Goal: Register for event/course

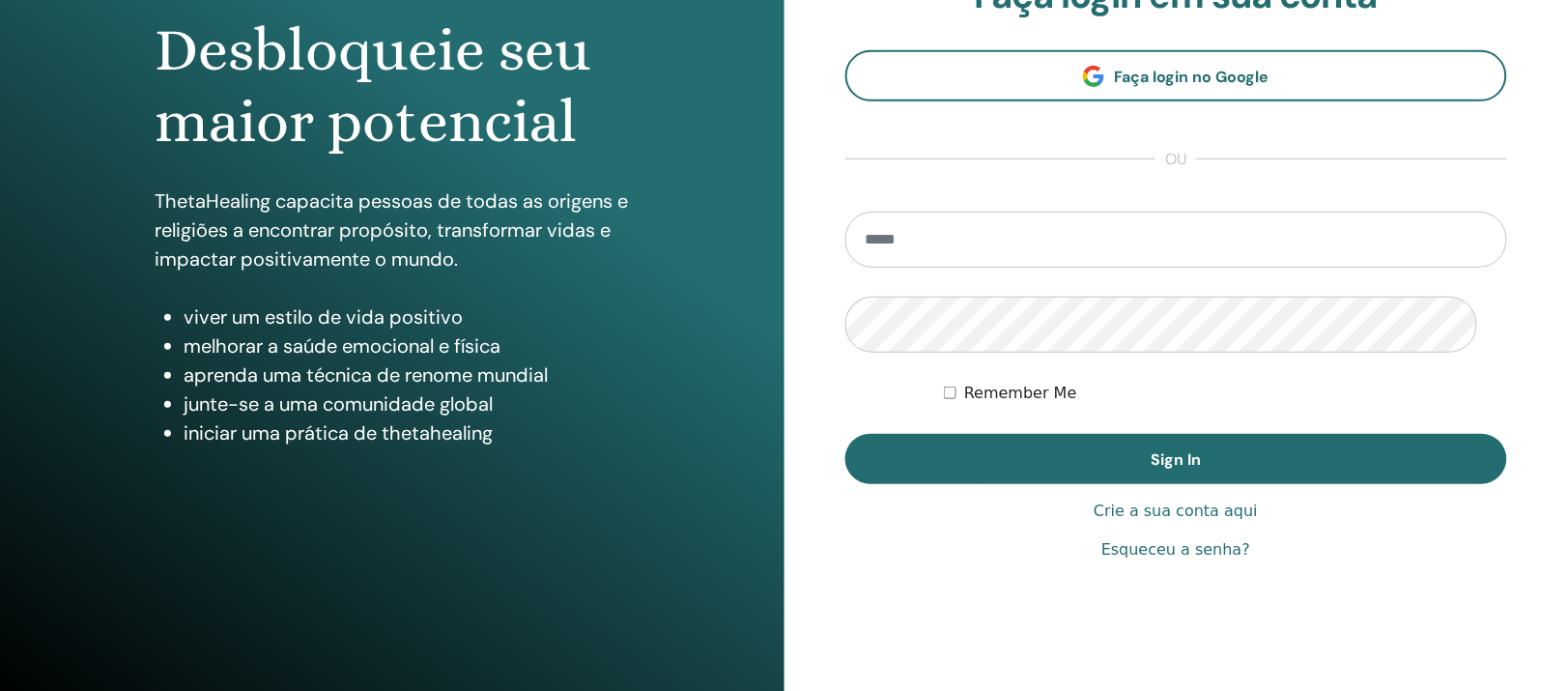
scroll to position [242, 0]
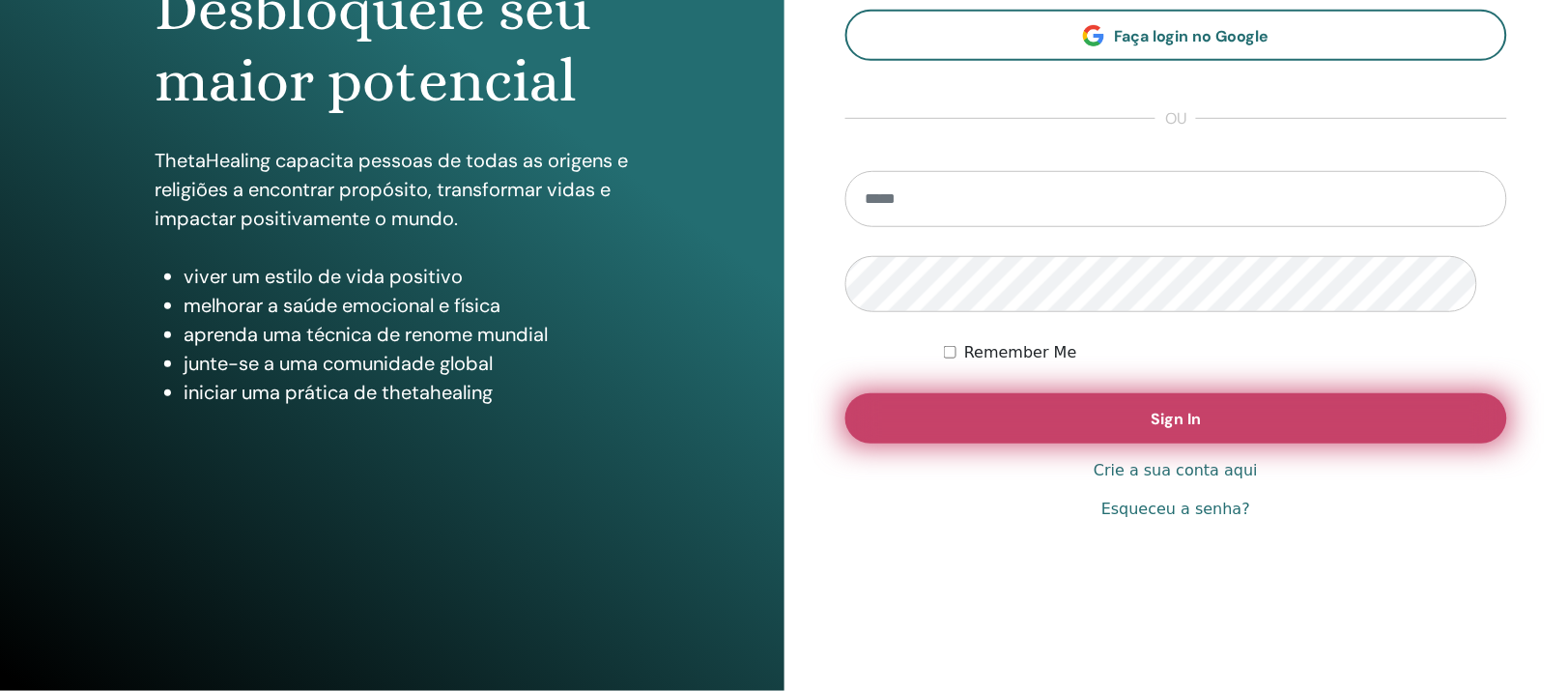
type input "**********"
click at [1104, 443] on button "Sign In" at bounding box center [1176, 419] width 663 height 51
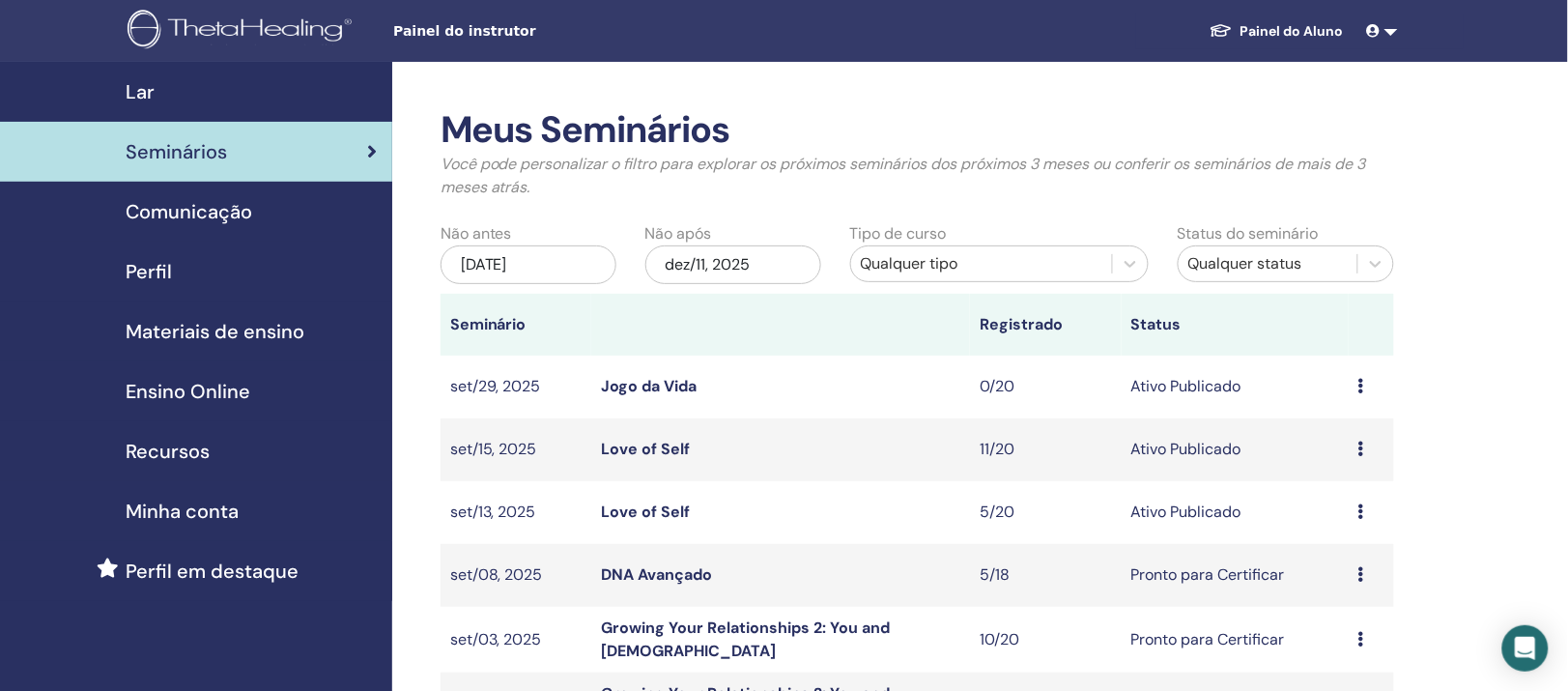
click at [668, 585] on link "DNA Avançado" at bounding box center [656, 574] width 111 height 20
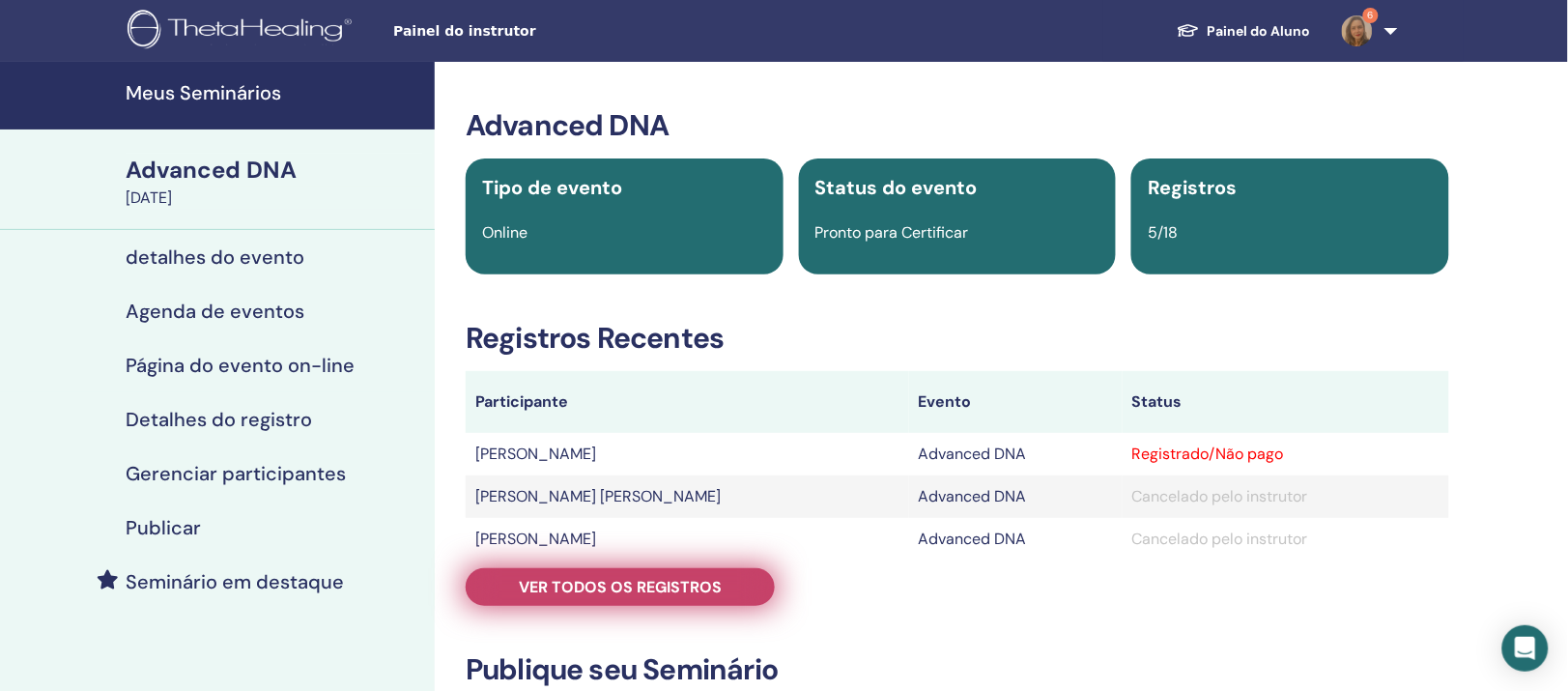
click at [665, 597] on span "Ver todos os registros" at bounding box center [620, 587] width 203 height 20
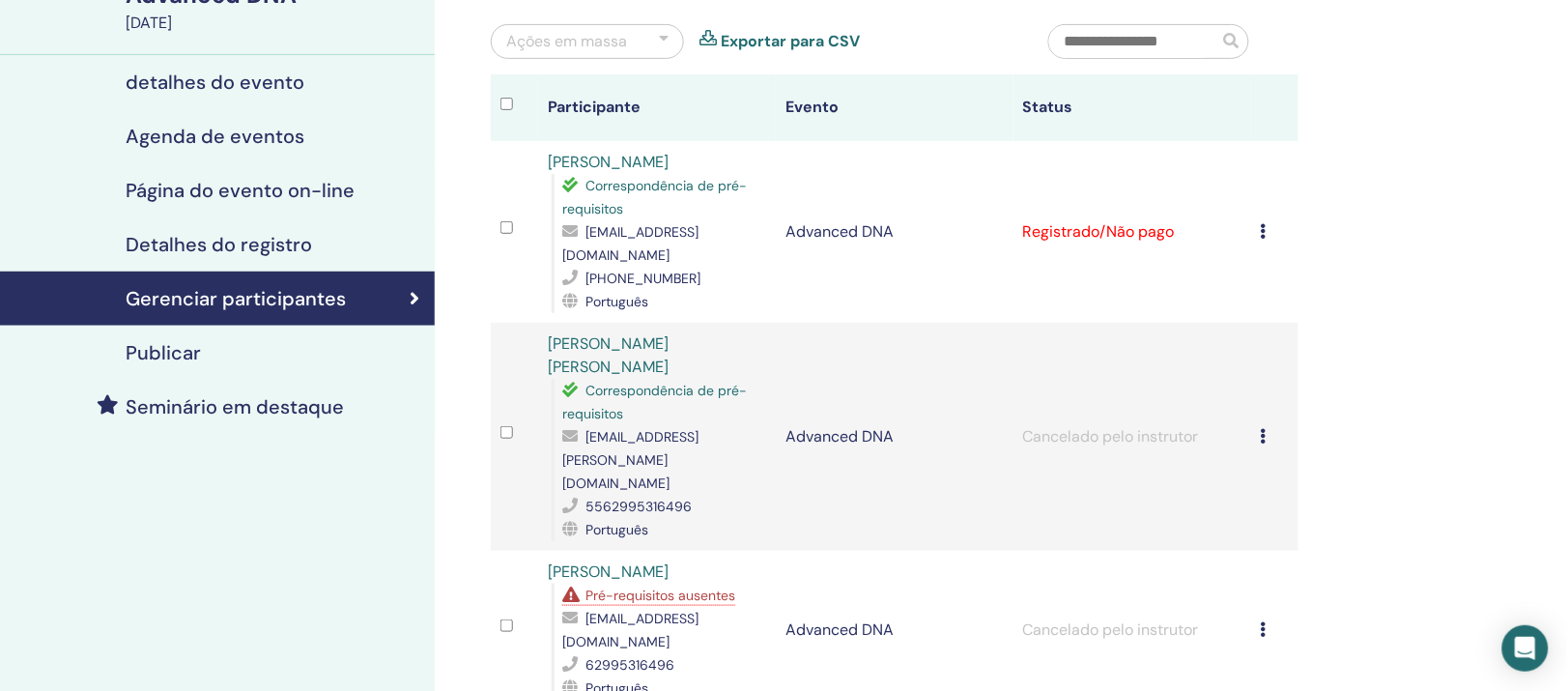
scroll to position [121, 0]
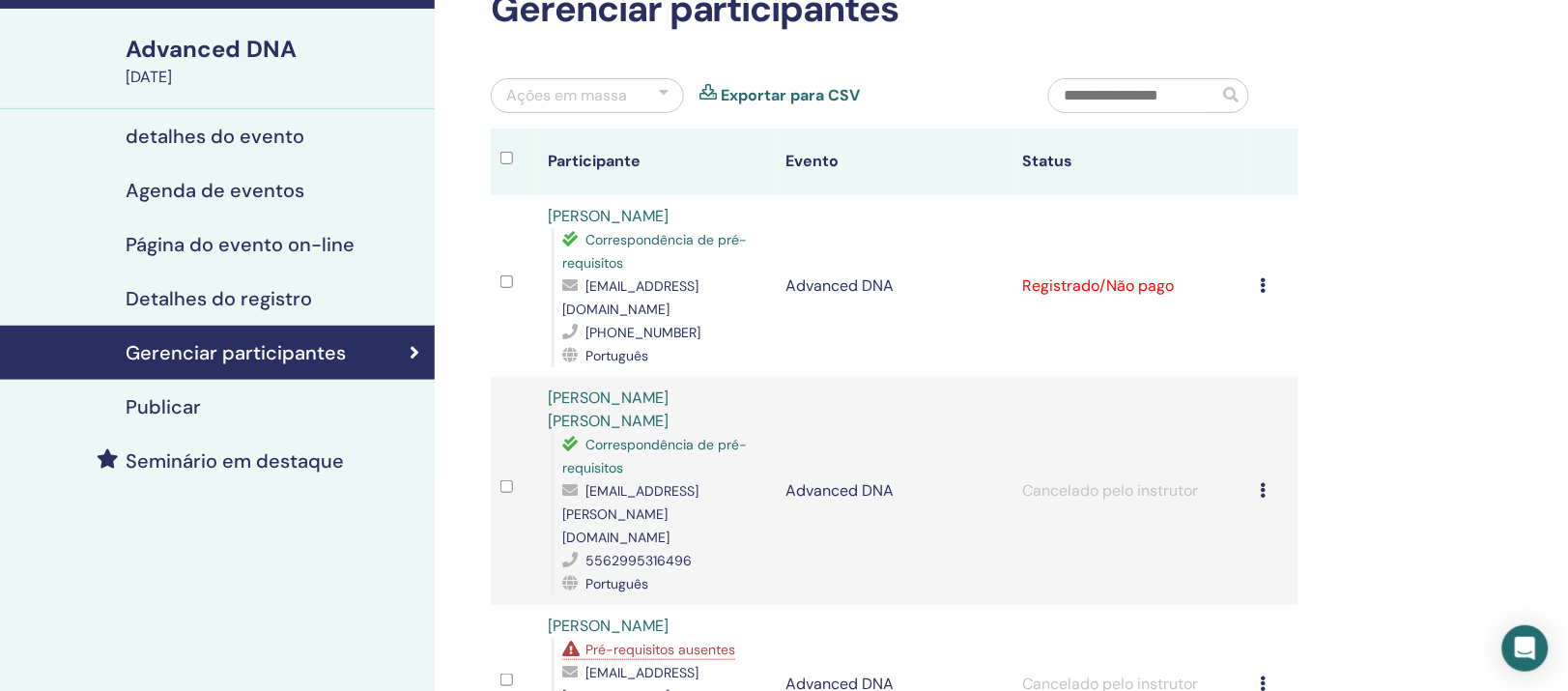
click at [1261, 293] on icon at bounding box center [1264, 286] width 6 height 16
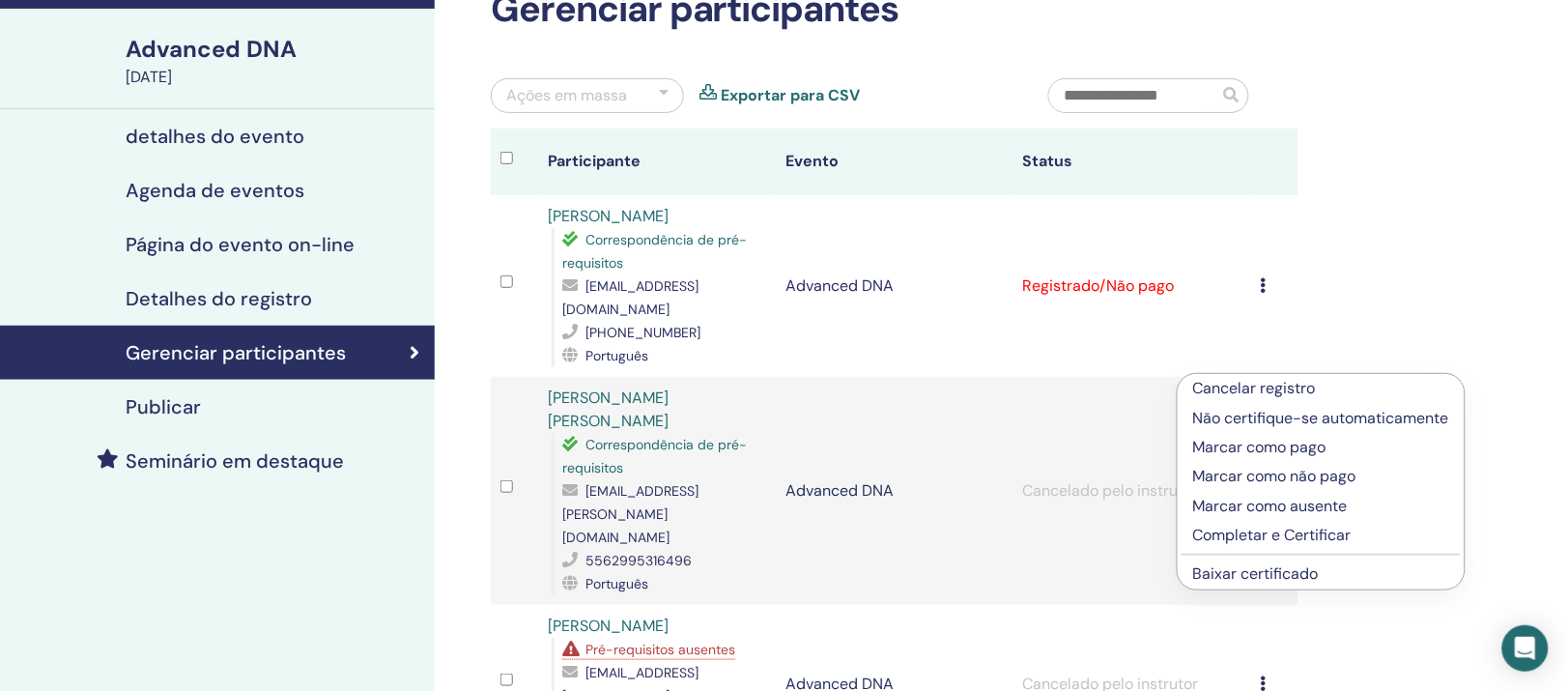
click at [1303, 548] on p "Completar e Certificar" at bounding box center [1321, 536] width 256 height 23
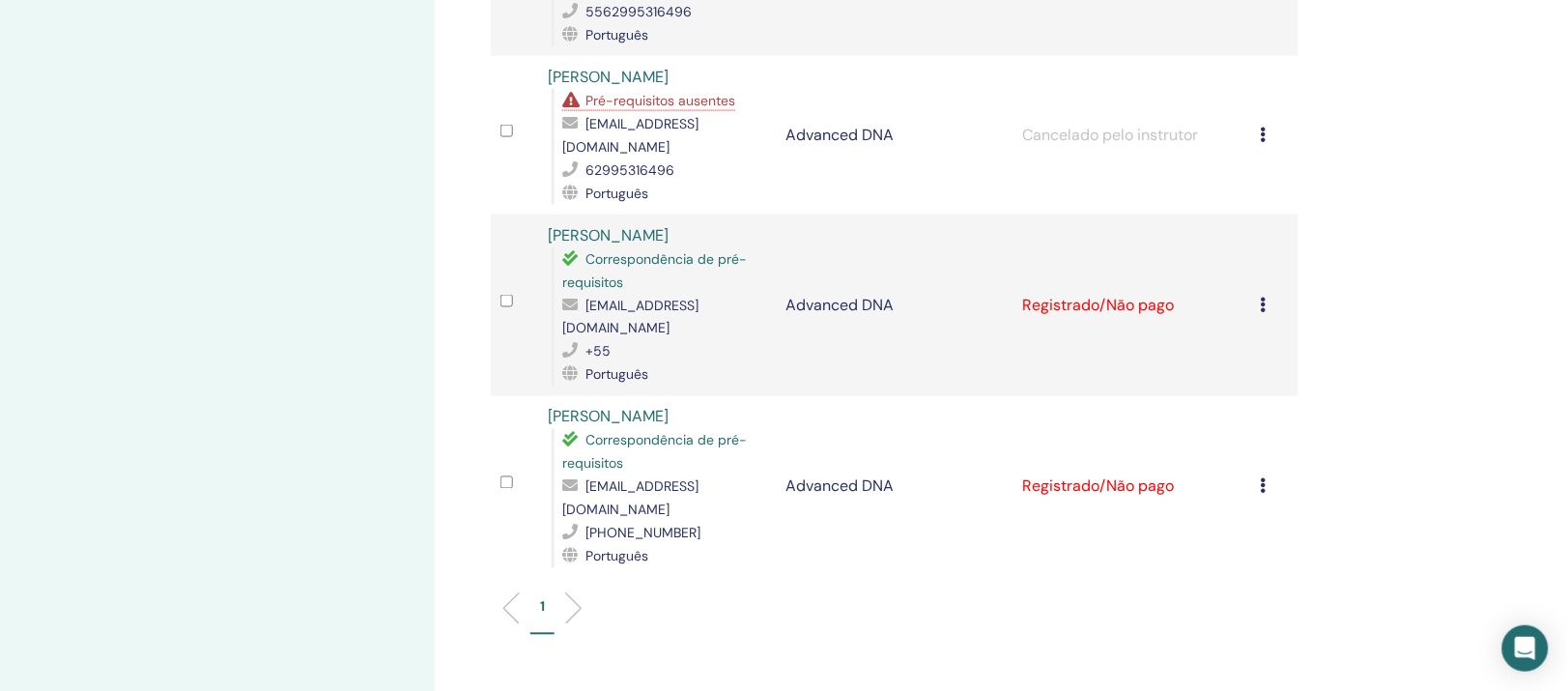
scroll to position [733, 0]
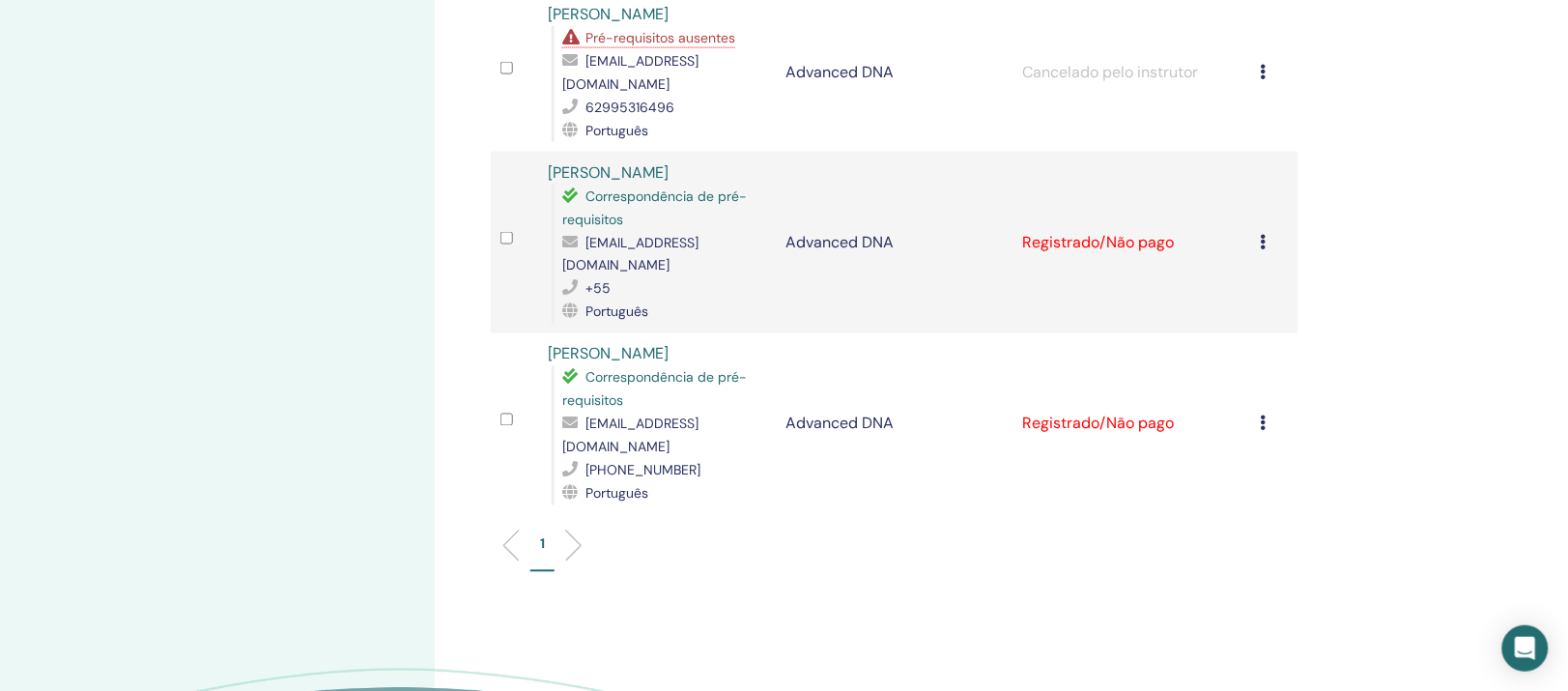
click at [1254, 234] on td "Cancelar registro Não certifique-se automaticamente Marcar como pago Marcar com…" at bounding box center [1275, 243] width 48 height 182
click at [1261, 238] on icon at bounding box center [1264, 242] width 6 height 16
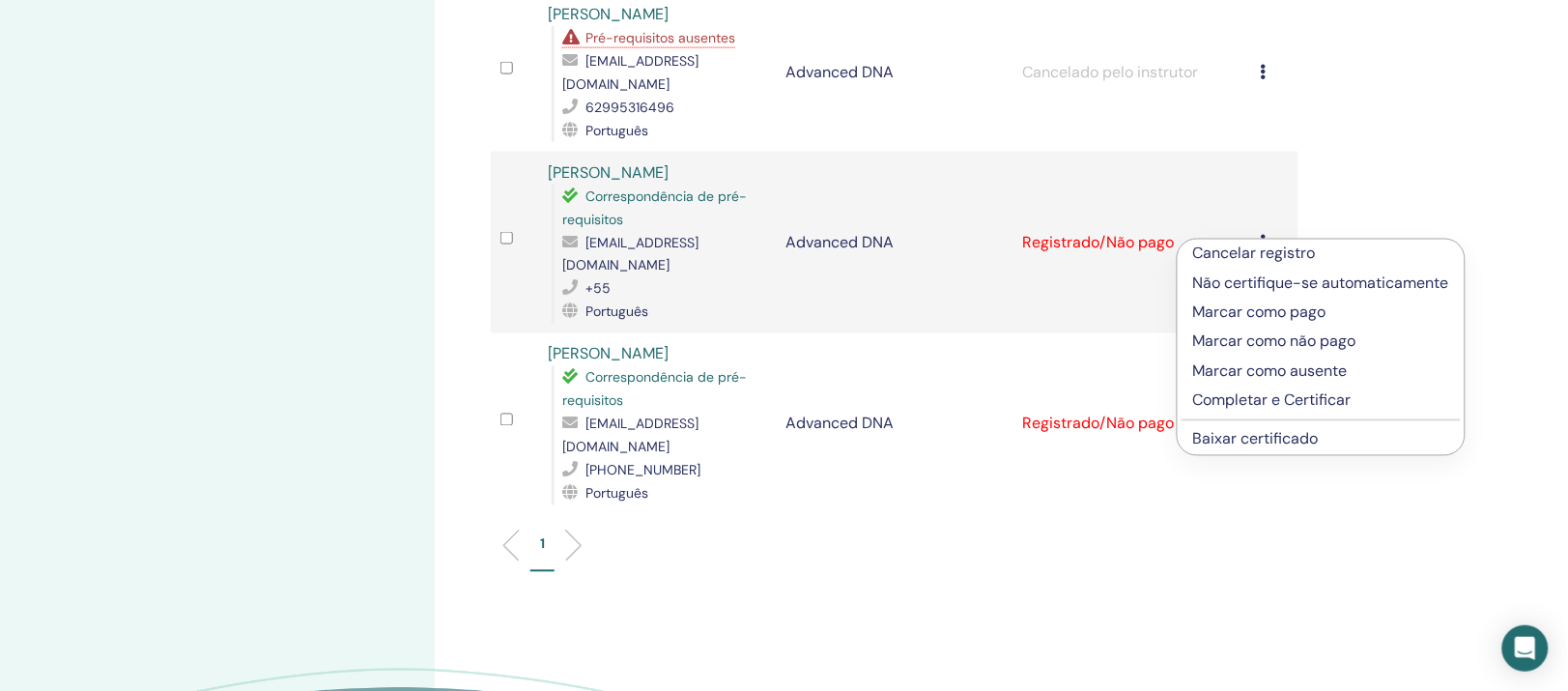
click at [1315, 413] on p "Completar e Certificar" at bounding box center [1321, 402] width 256 height 23
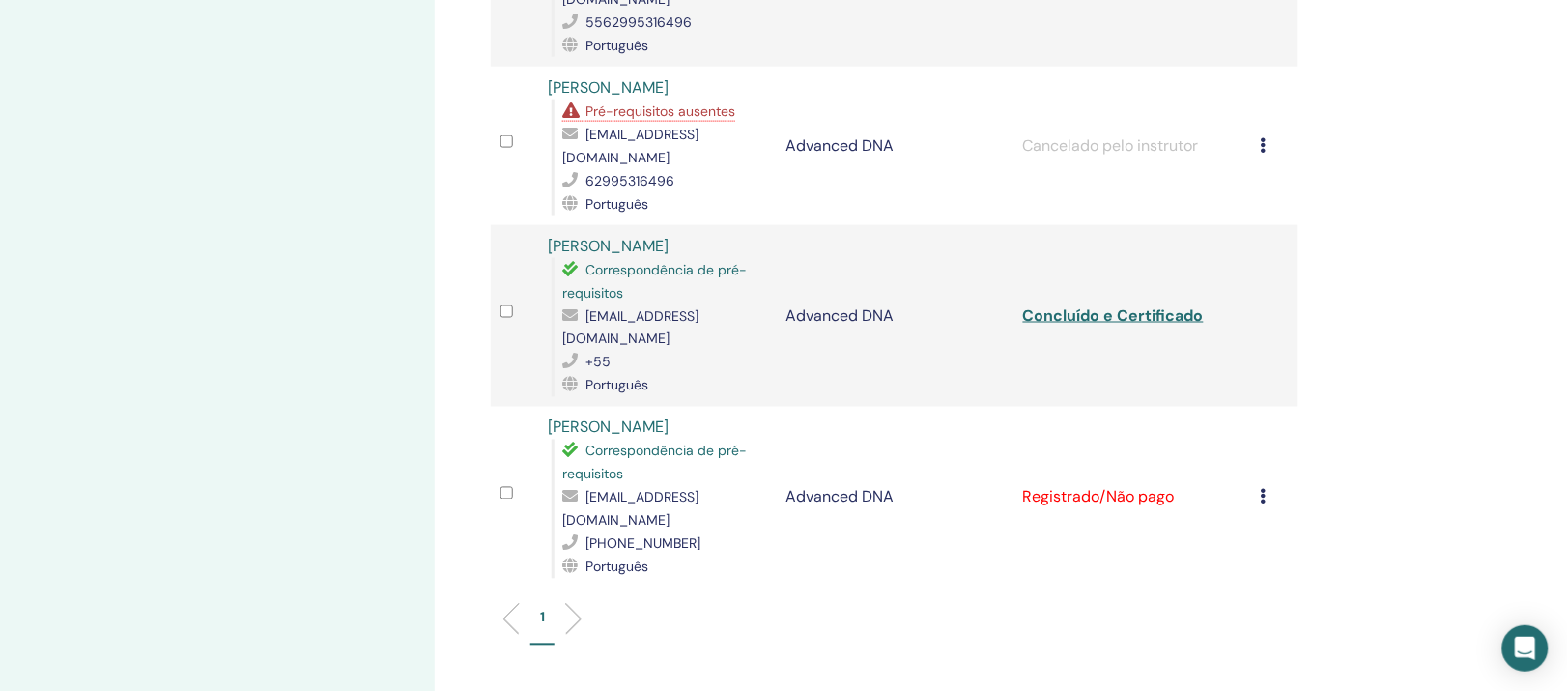
scroll to position [725, 0]
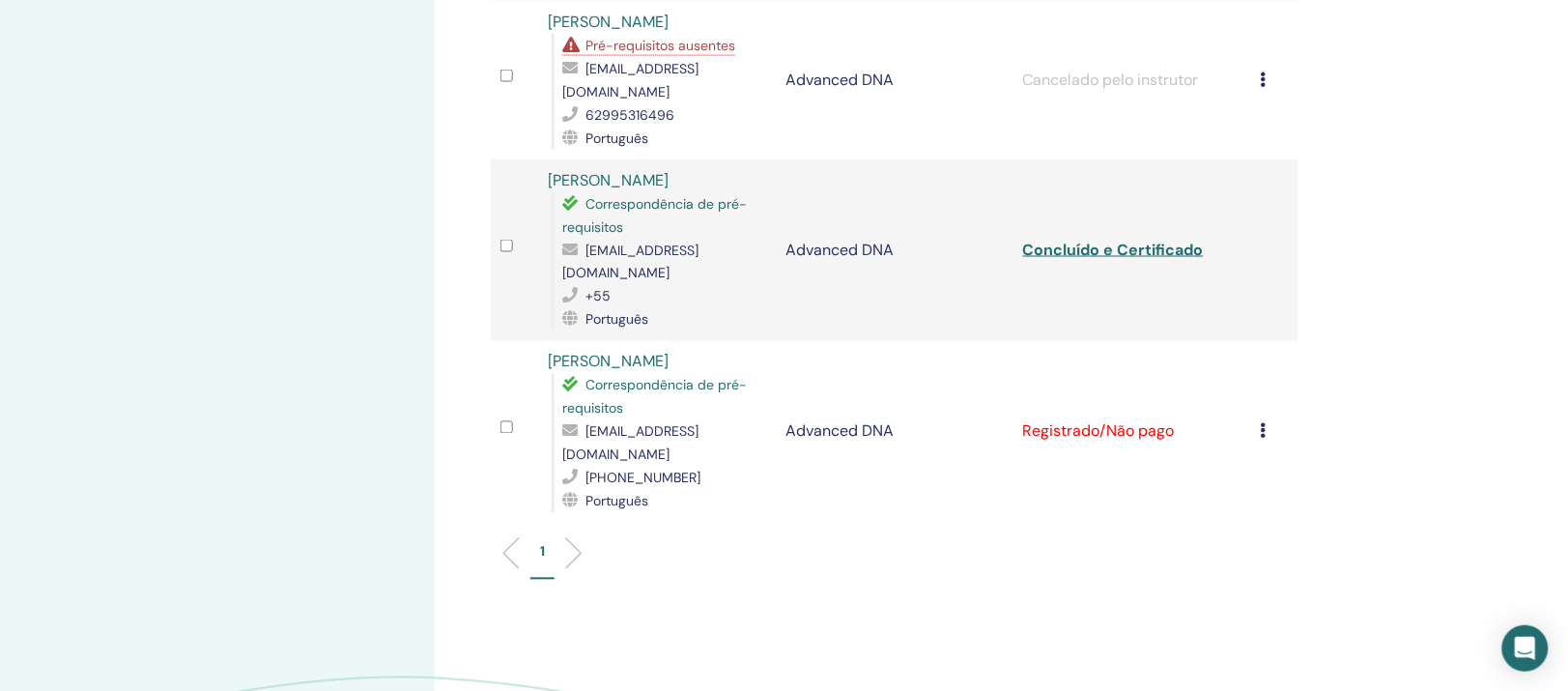
click at [1261, 424] on icon at bounding box center [1264, 432] width 6 height 16
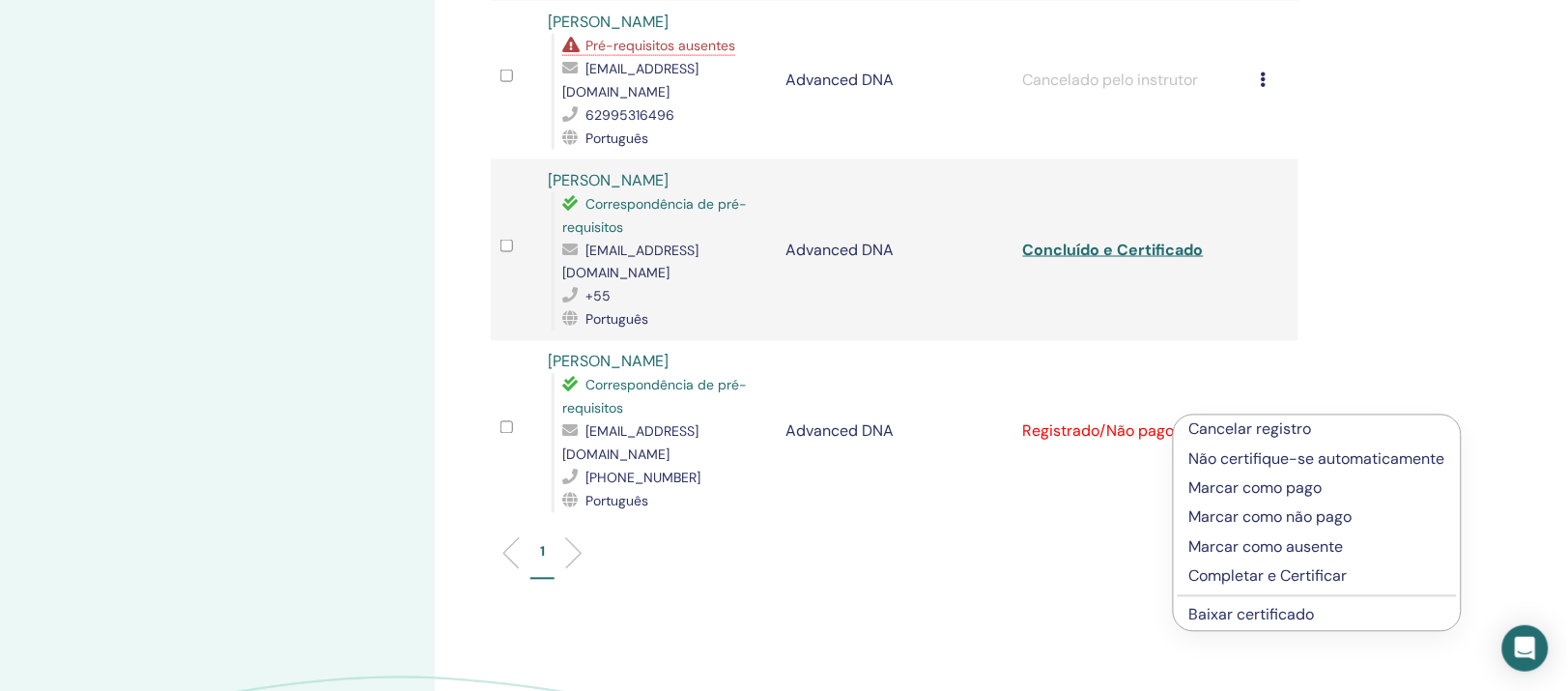
click at [1297, 589] on p "Completar e Certificar" at bounding box center [1317, 577] width 256 height 23
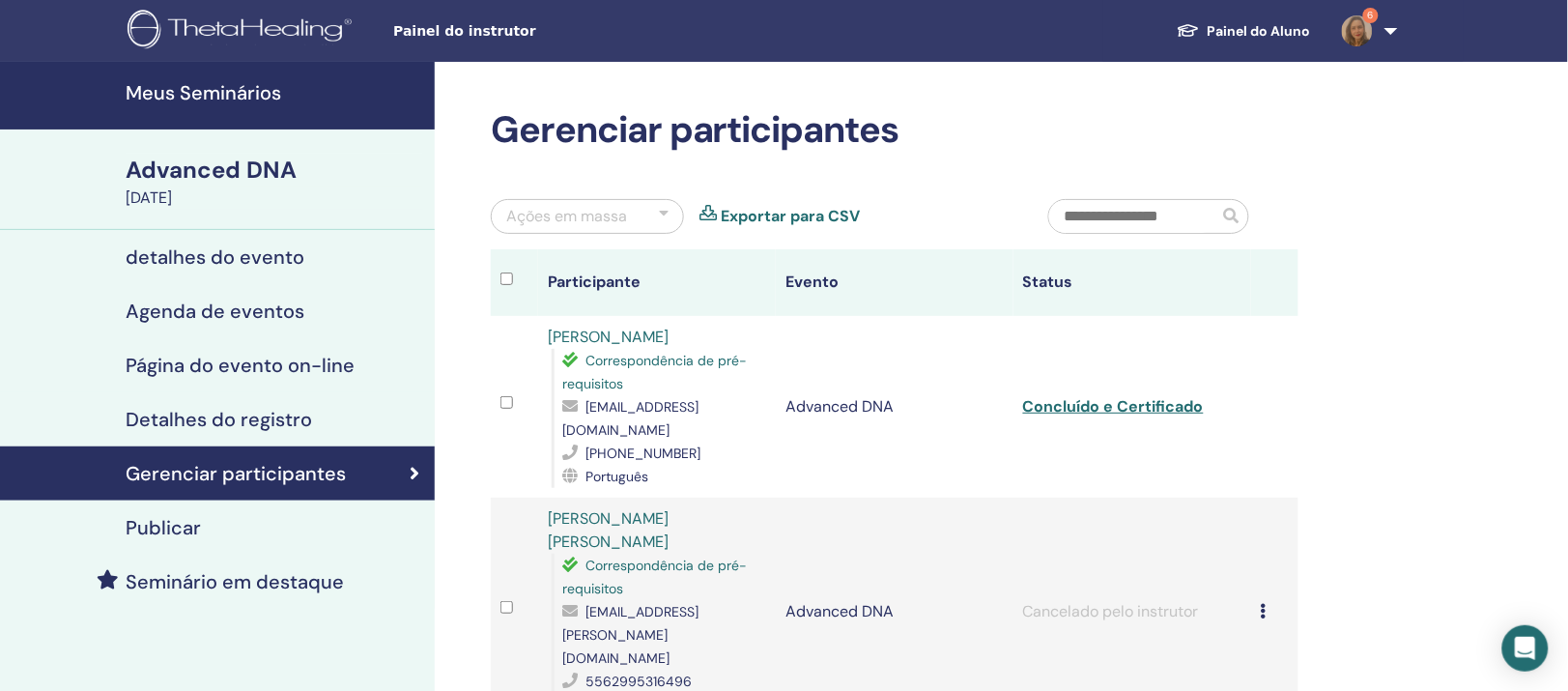
click at [205, 92] on h4 "Meus Seminários" at bounding box center [275, 93] width 298 height 23
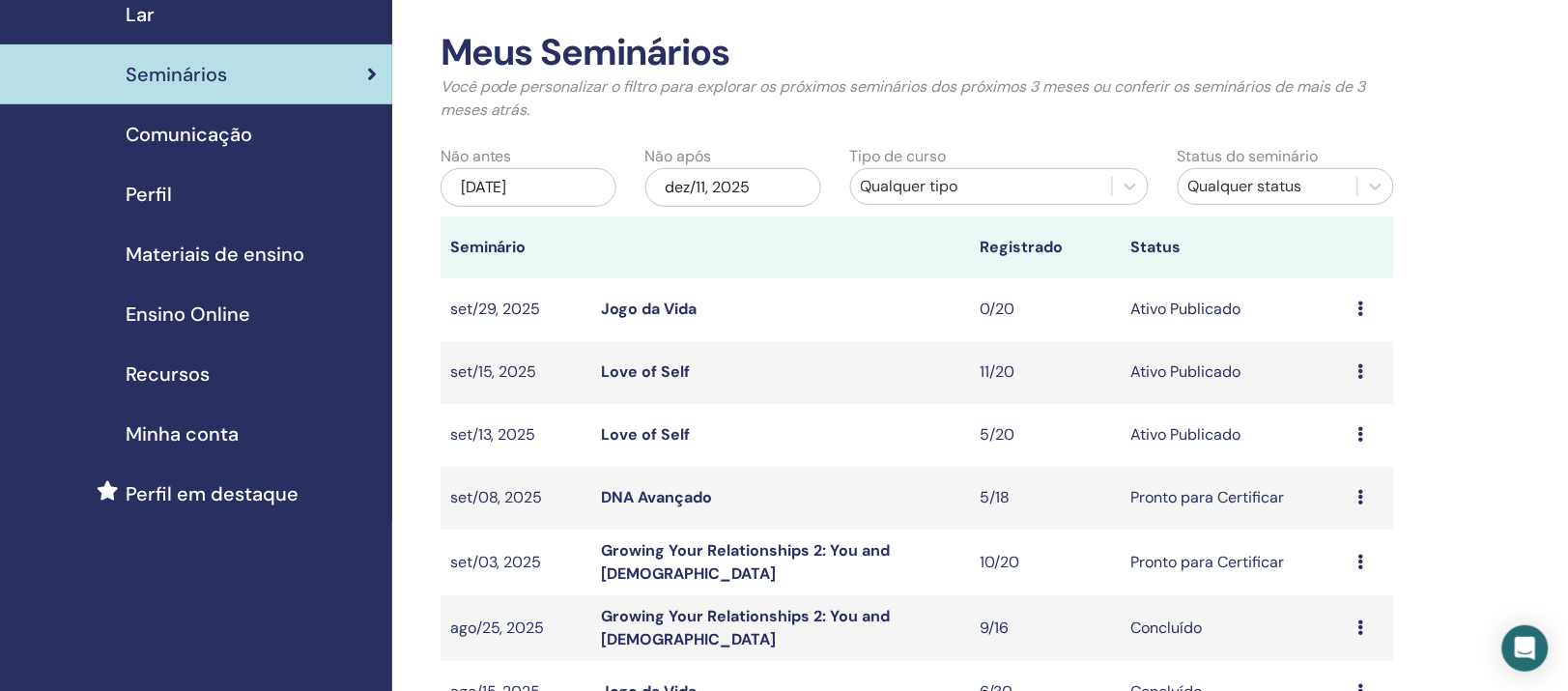
scroll to position [121, 0]
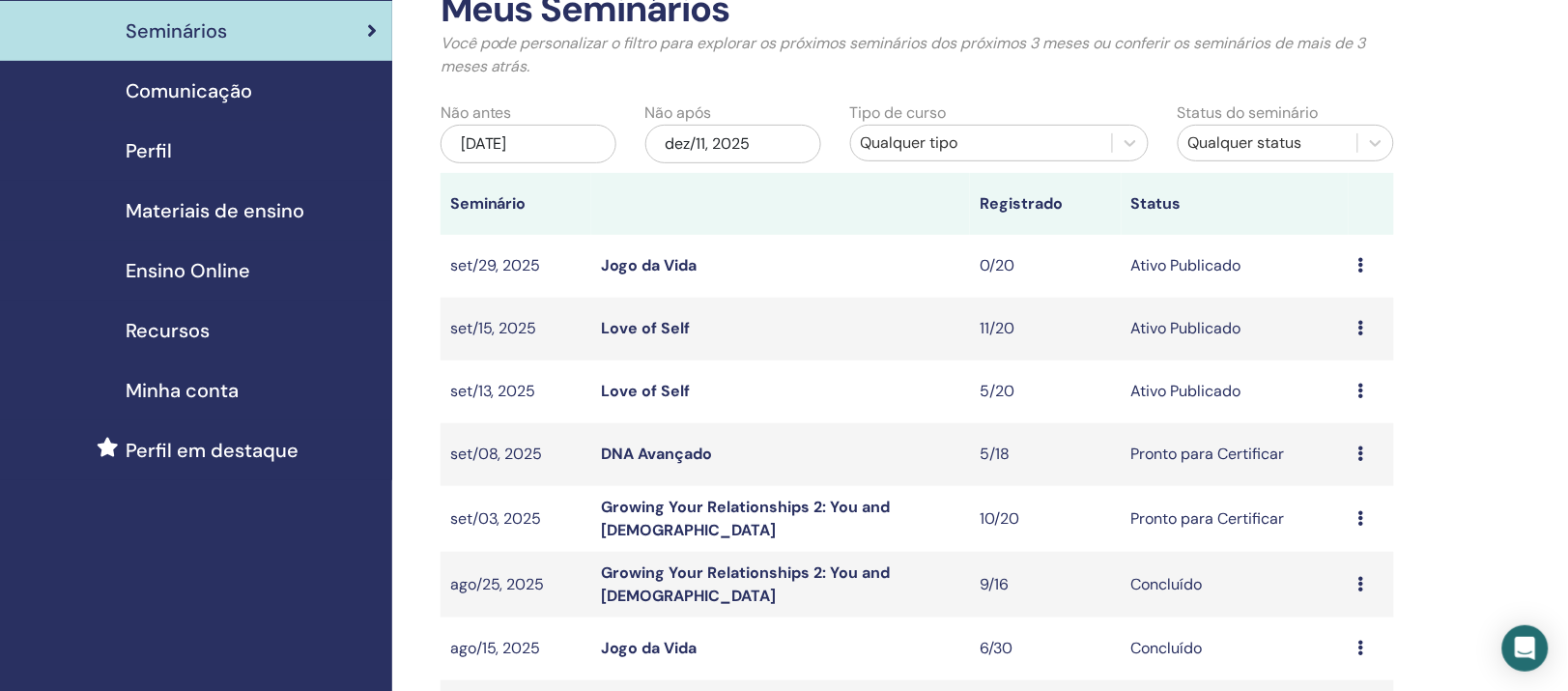
click at [669, 464] on link "DNA Avançado" at bounding box center [656, 453] width 111 height 20
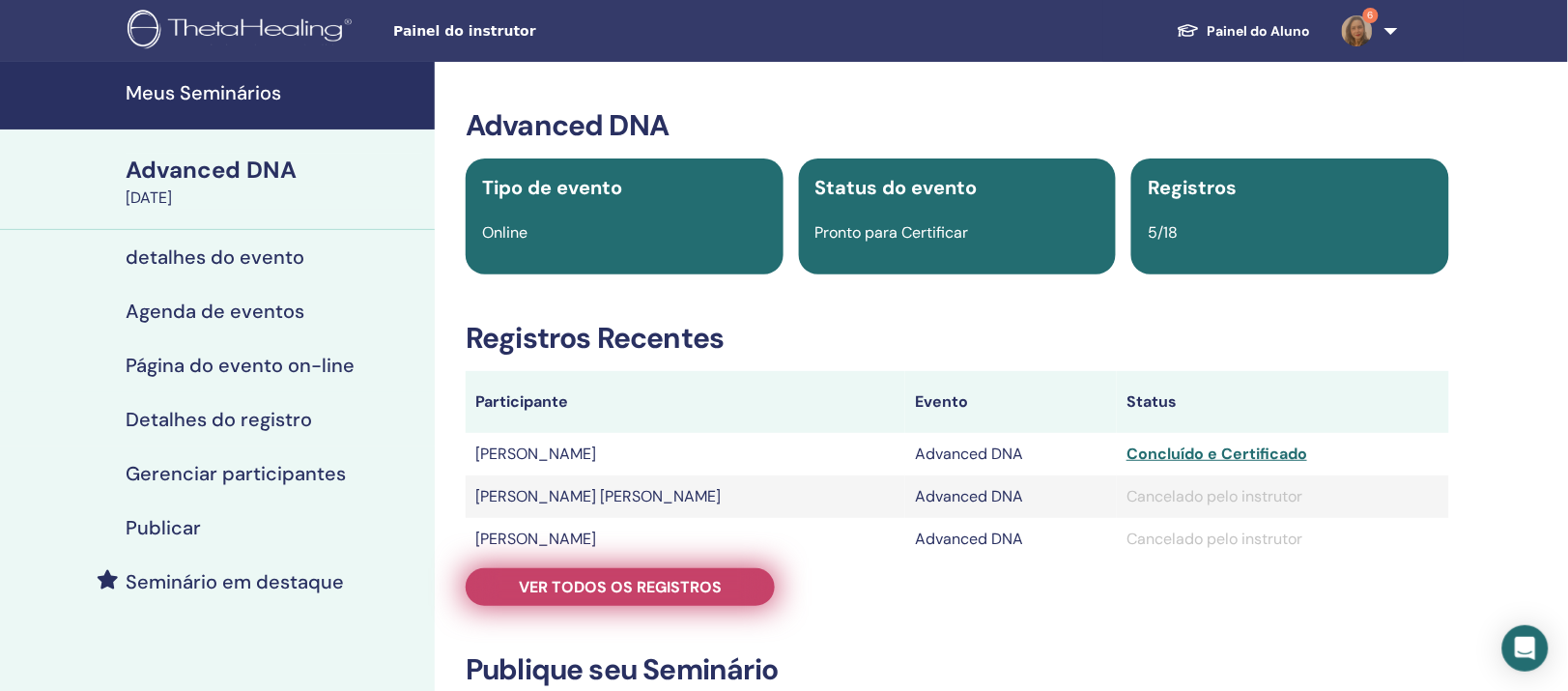
click at [717, 597] on span "Ver todos os registros" at bounding box center [620, 587] width 203 height 20
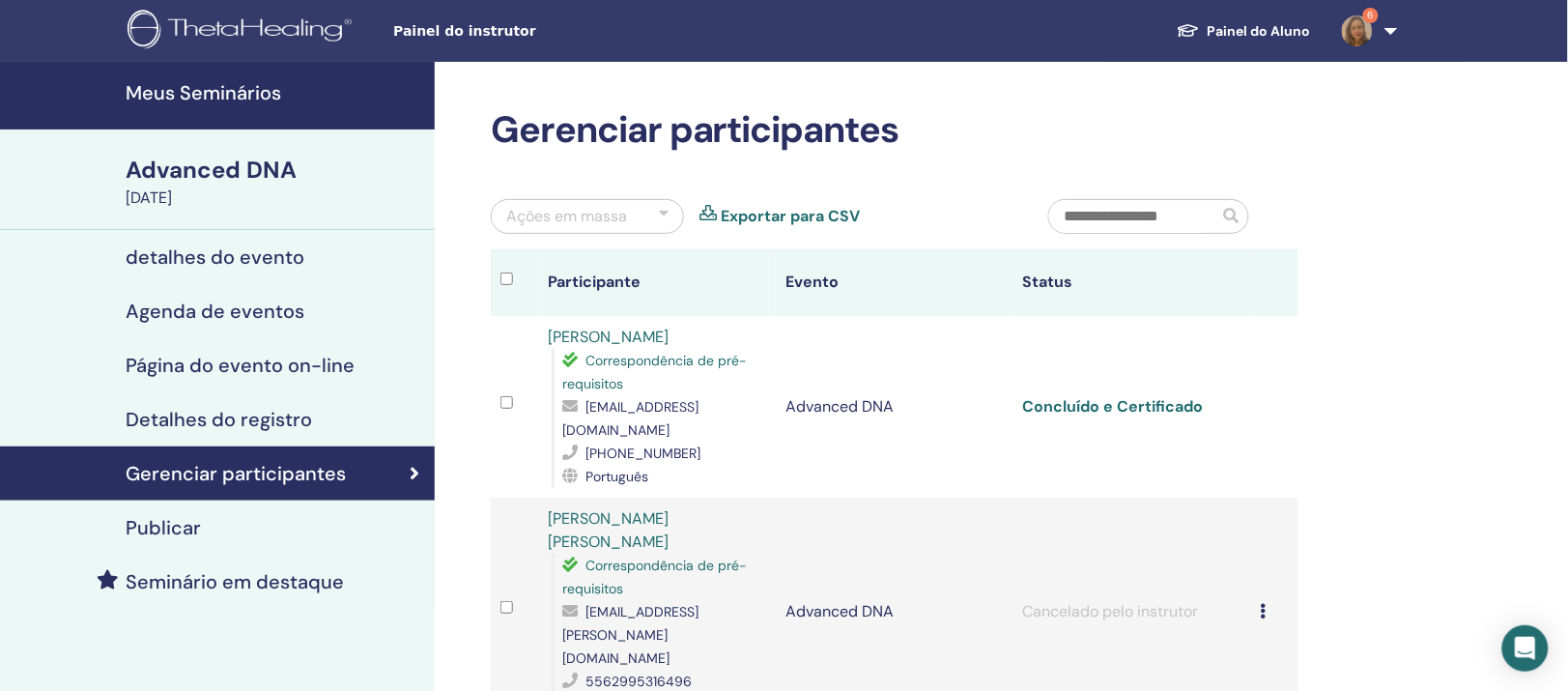
click at [1120, 417] on link "Concluído e Certificado" at bounding box center [1114, 406] width 181 height 20
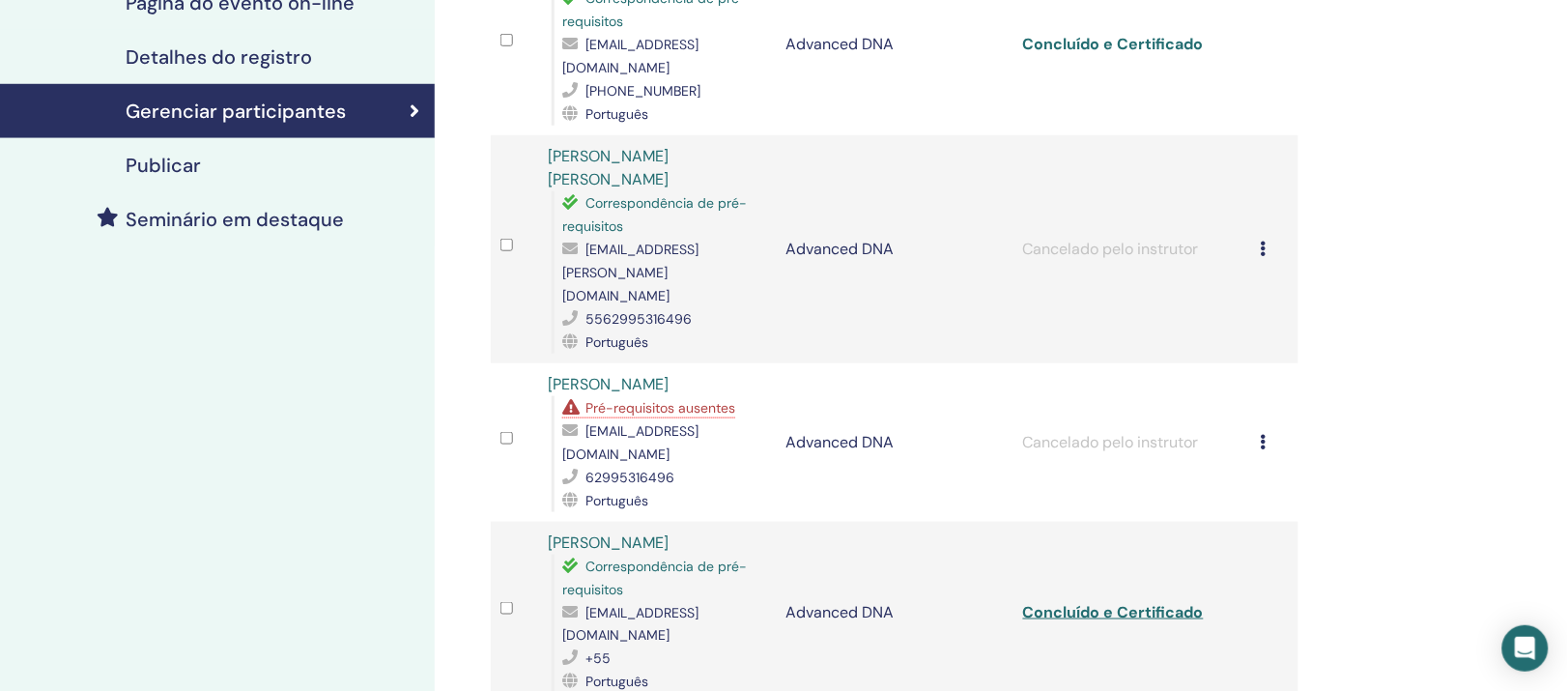
scroll to position [483, 0]
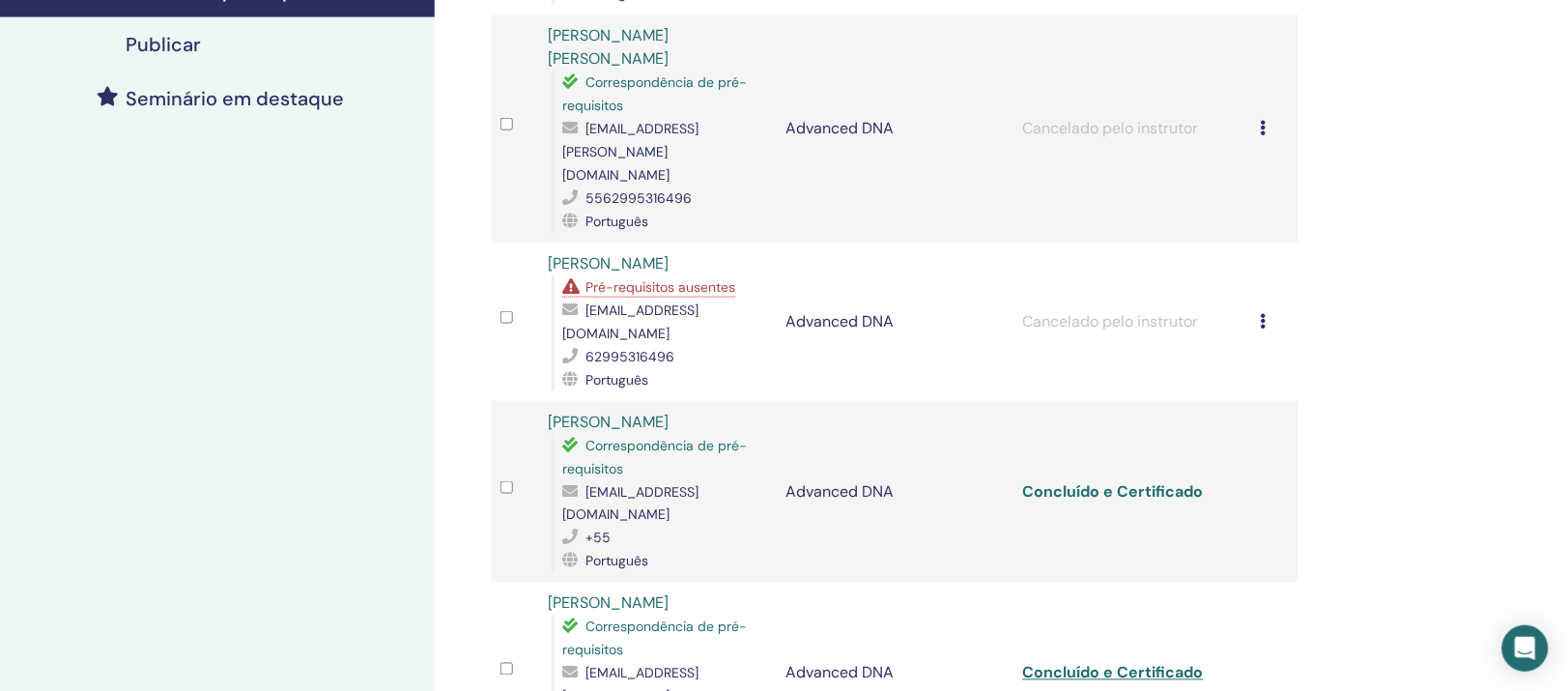
click at [1100, 488] on link "Concluído e Certificado" at bounding box center [1114, 491] width 181 height 20
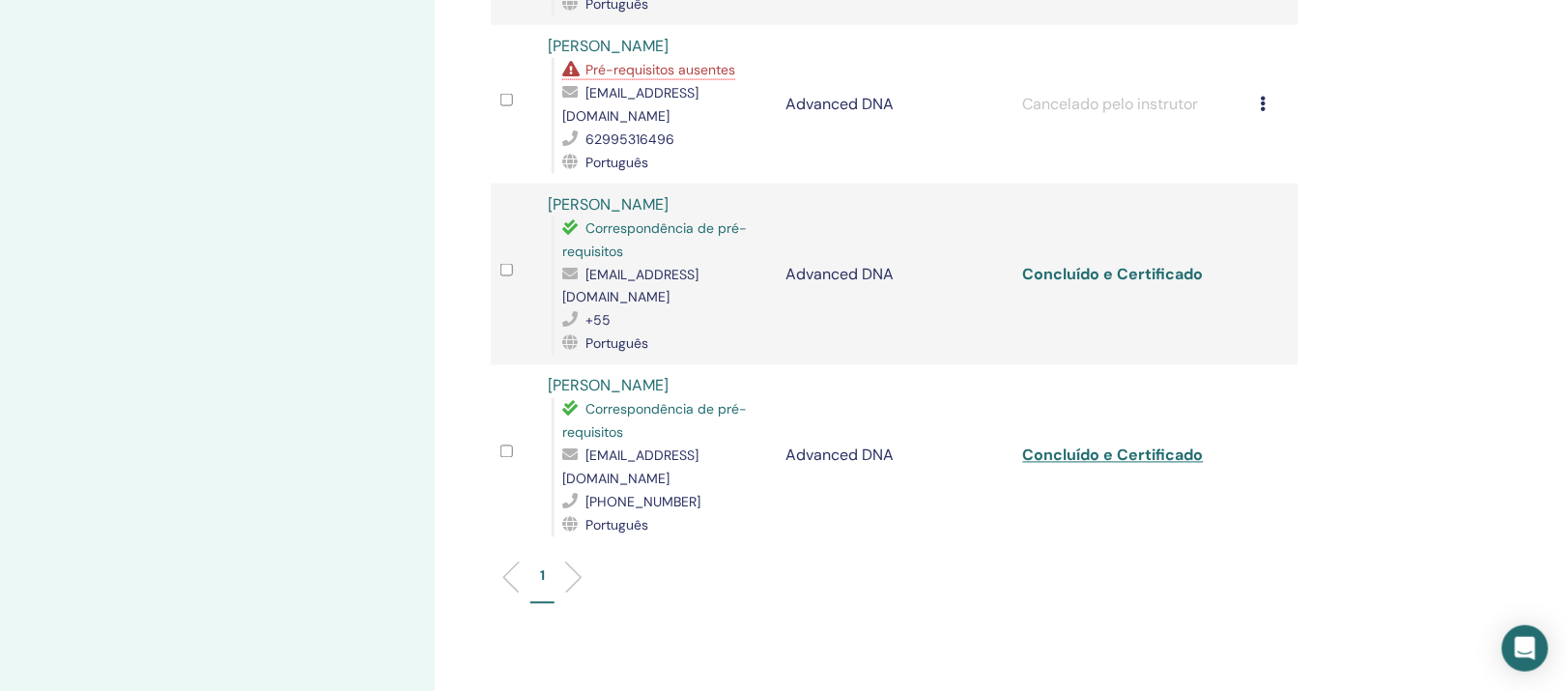
scroll to position [725, 0]
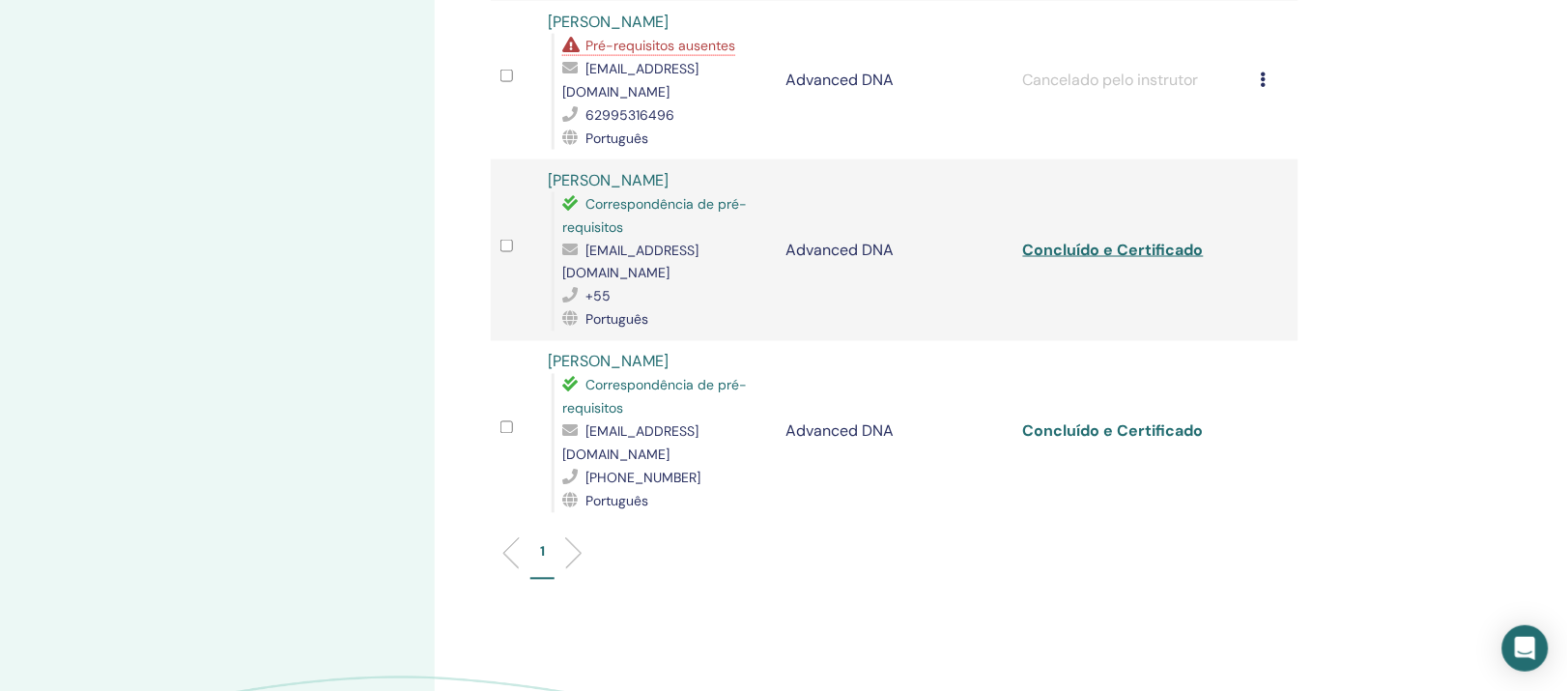
click at [1082, 422] on link "Concluído e Certificado" at bounding box center [1114, 432] width 181 height 20
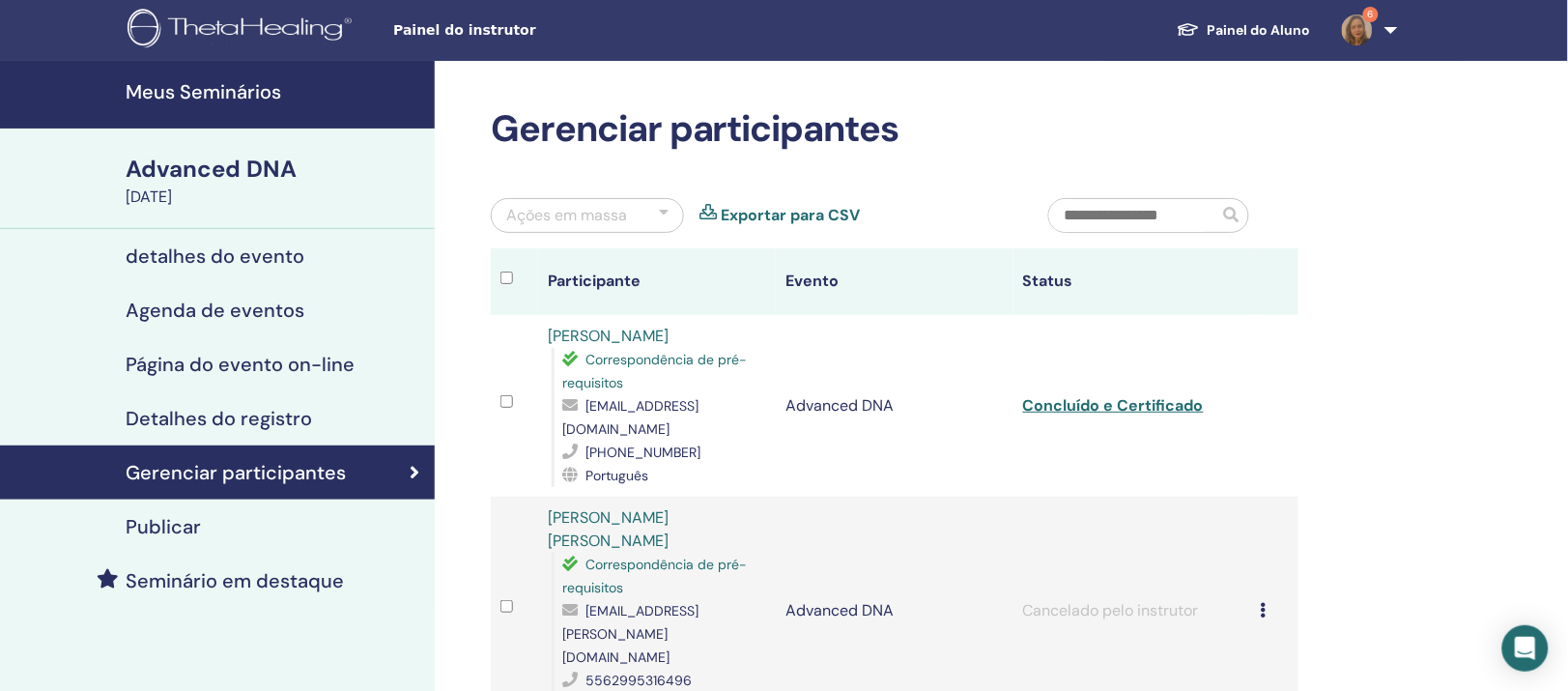
scroll to position [0, 0]
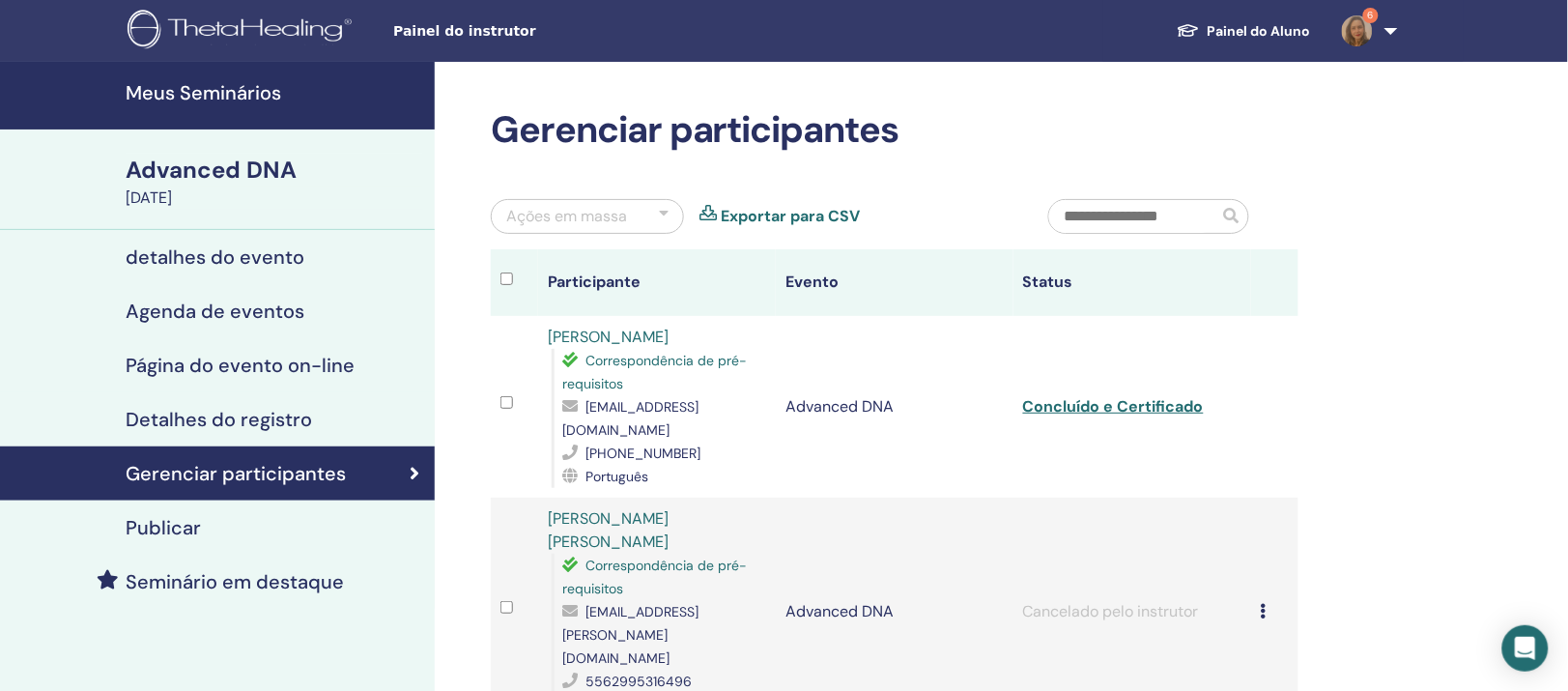
click at [225, 103] on h4 "Meus Seminários" at bounding box center [275, 93] width 298 height 23
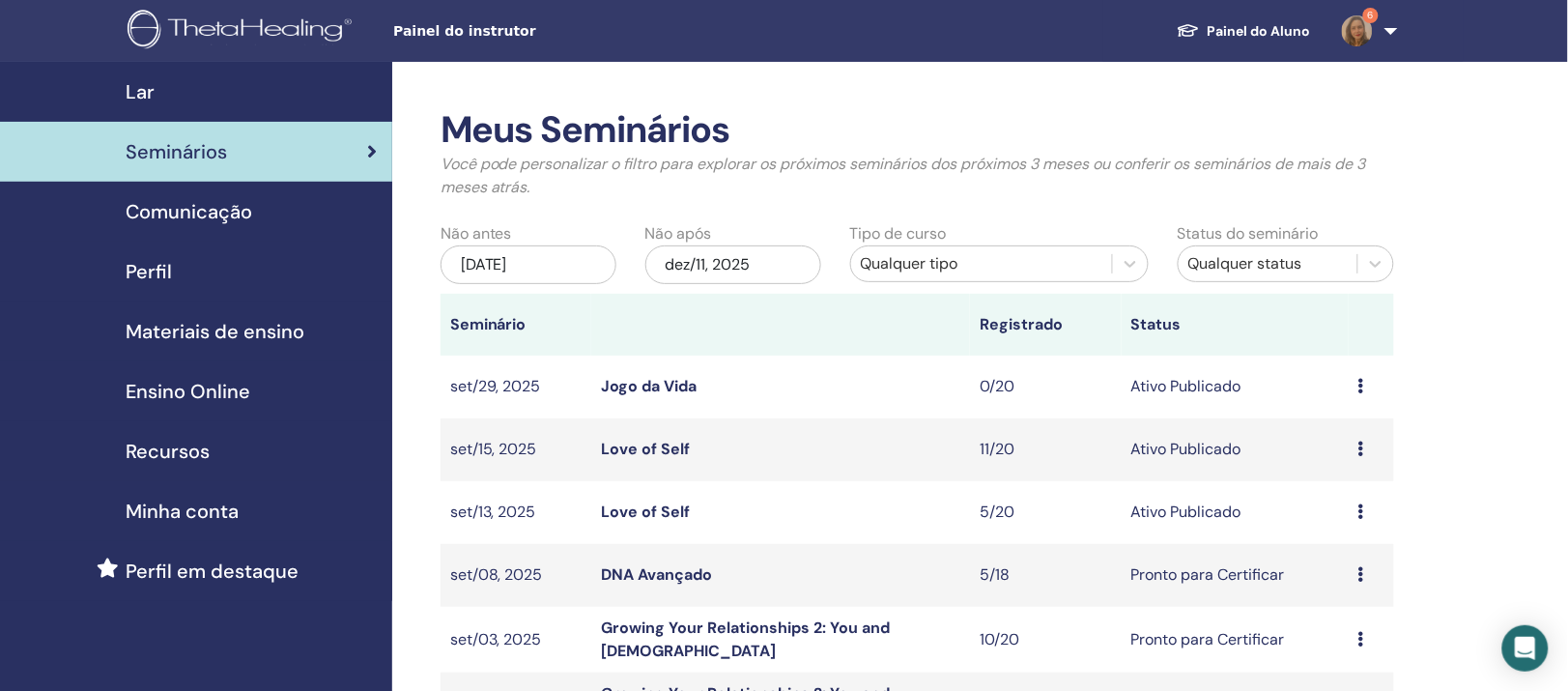
click at [641, 522] on link "Love of Self" at bounding box center [645, 512] width 89 height 20
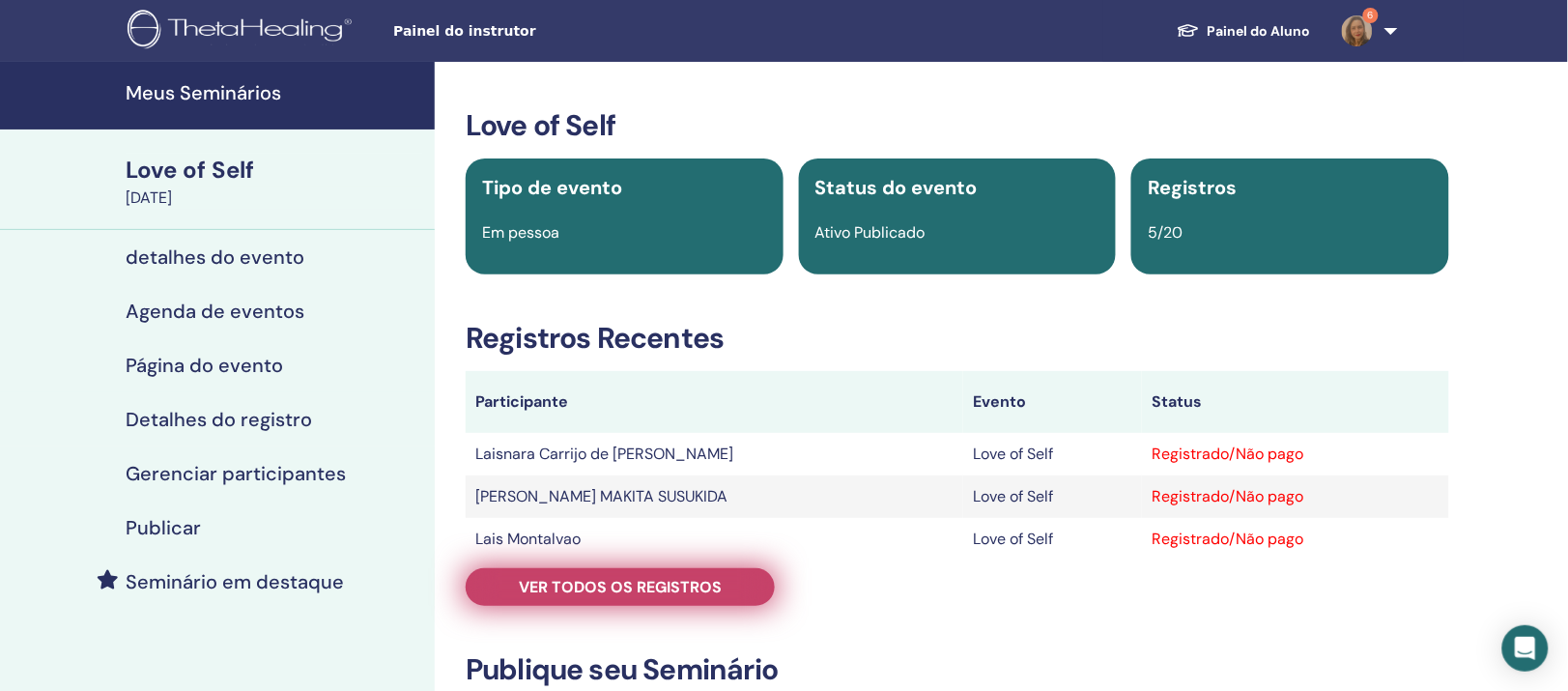
click at [581, 597] on span "Ver todos os registros" at bounding box center [620, 587] width 203 height 20
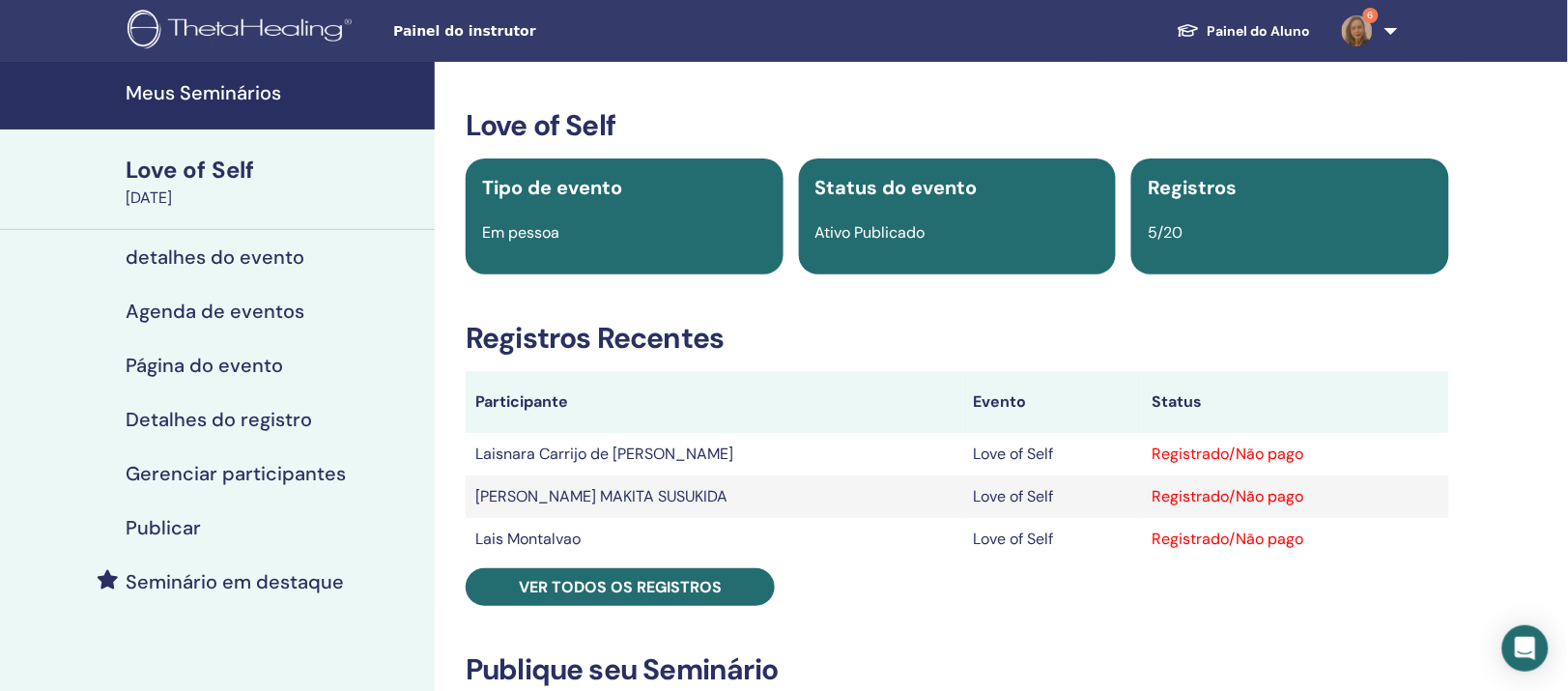
click at [226, 92] on h4 "Meus Seminários" at bounding box center [275, 93] width 298 height 23
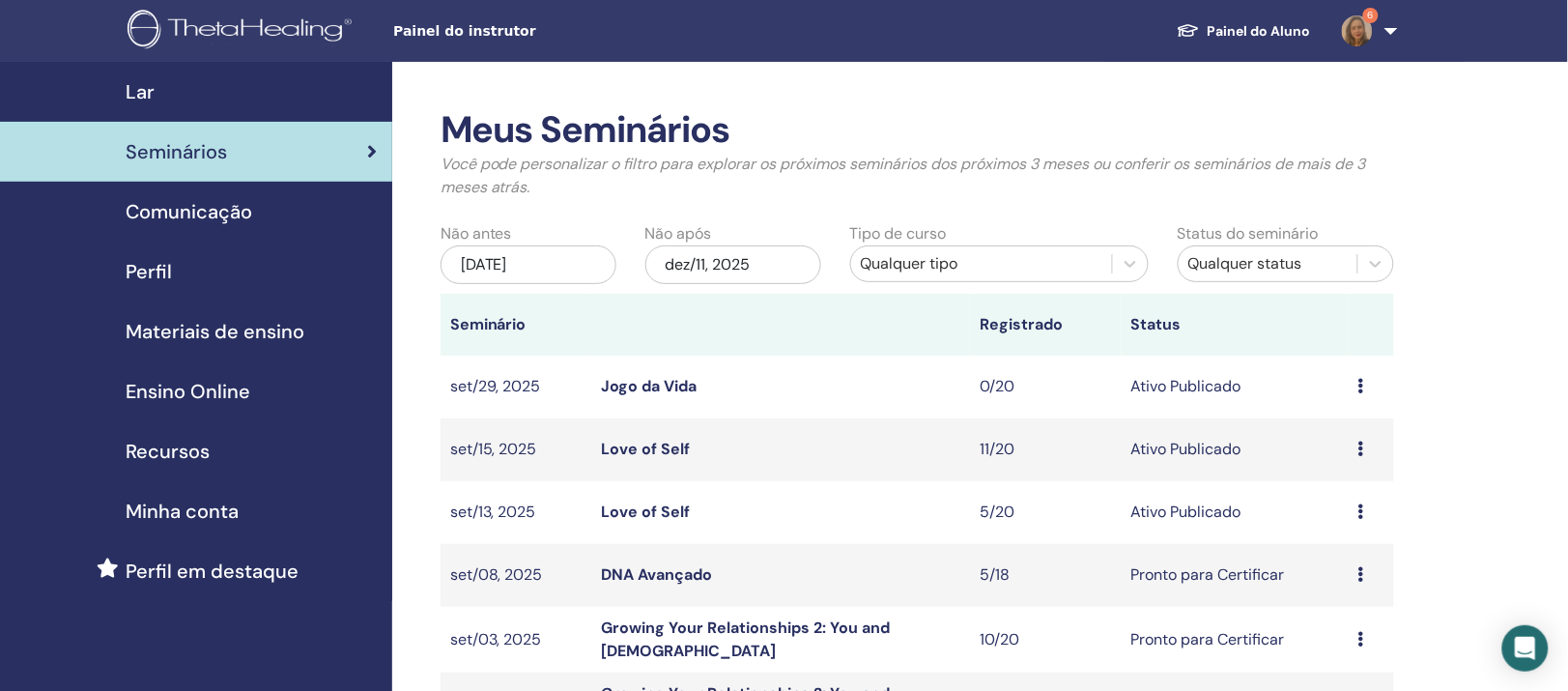
click at [681, 459] on link "Love of Self" at bounding box center [645, 448] width 89 height 20
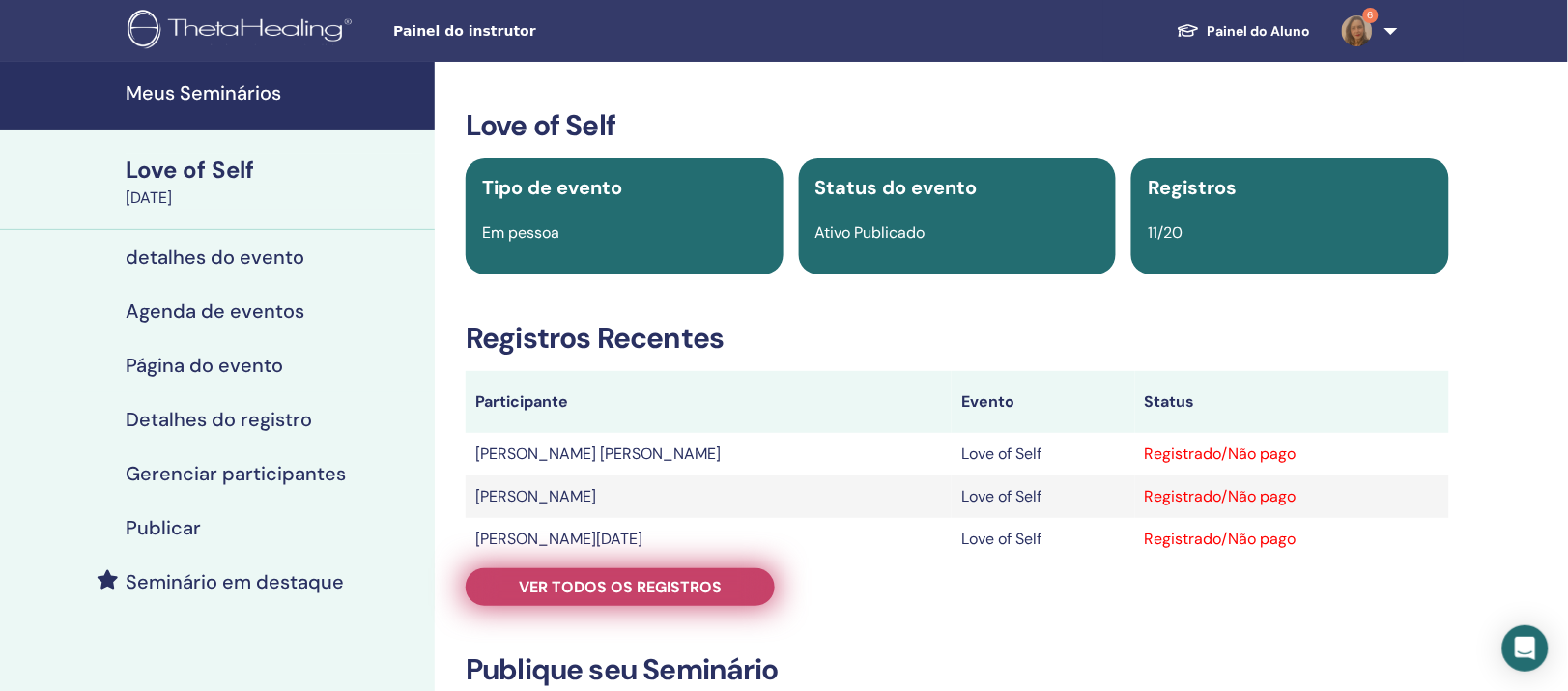
click at [637, 597] on span "Ver todos os registros" at bounding box center [620, 587] width 203 height 20
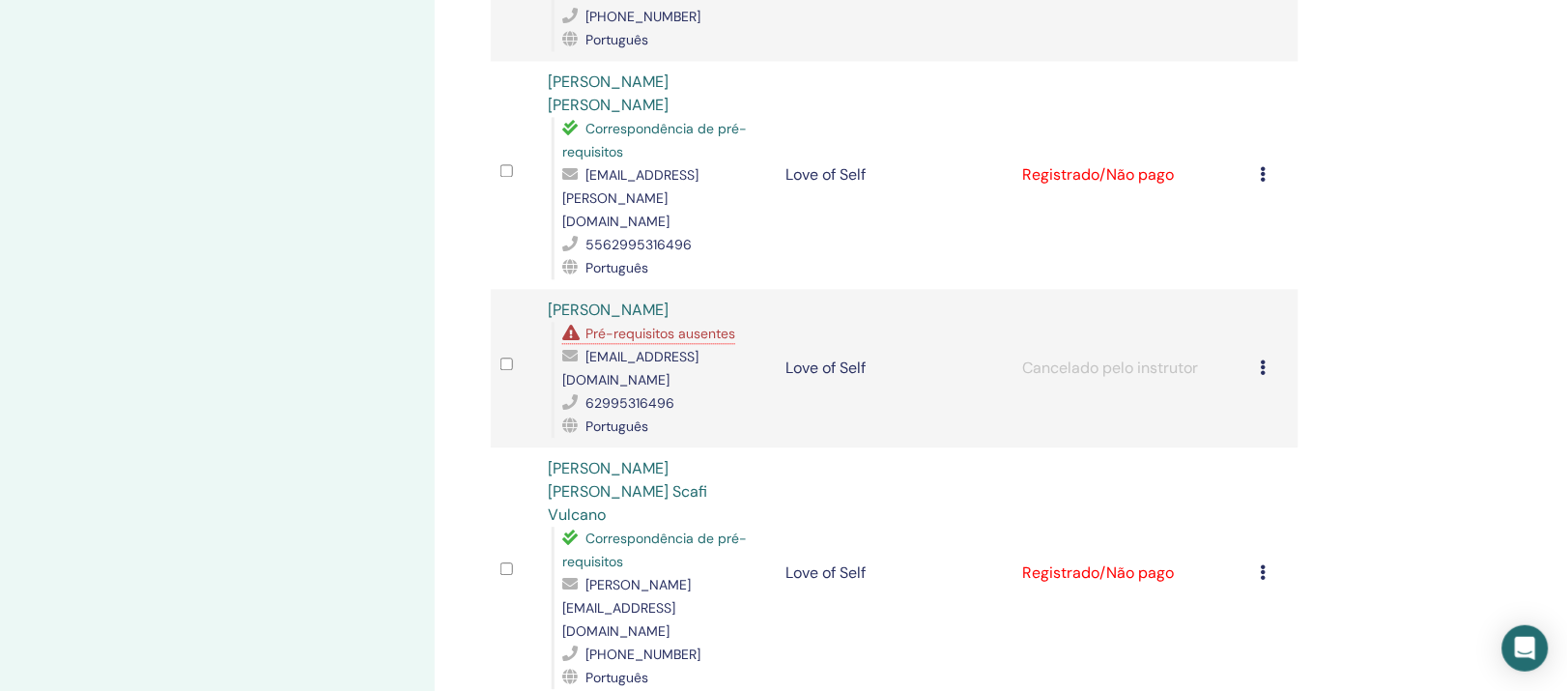
scroll to position [967, 0]
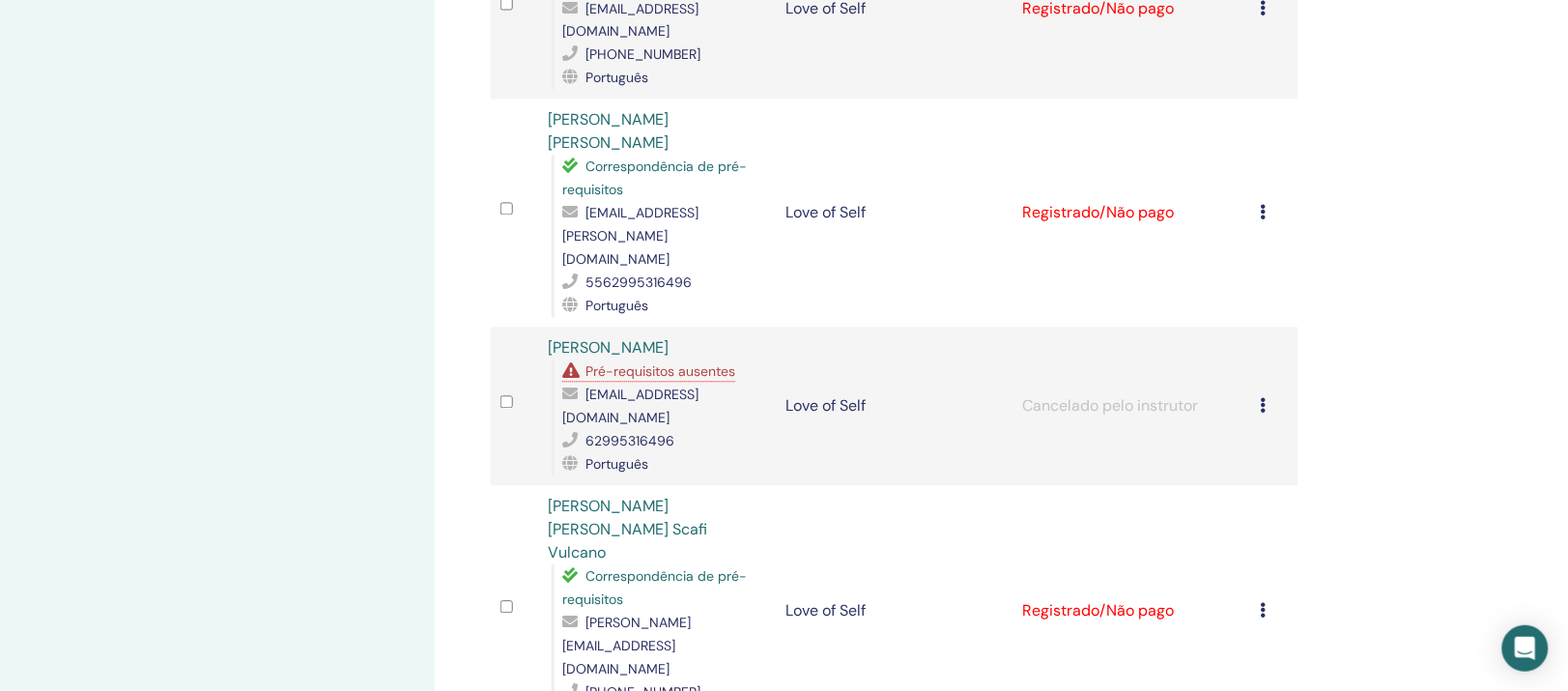
click at [669, 129] on link "Patrício Da Silva Leite" at bounding box center [609, 132] width 121 height 44
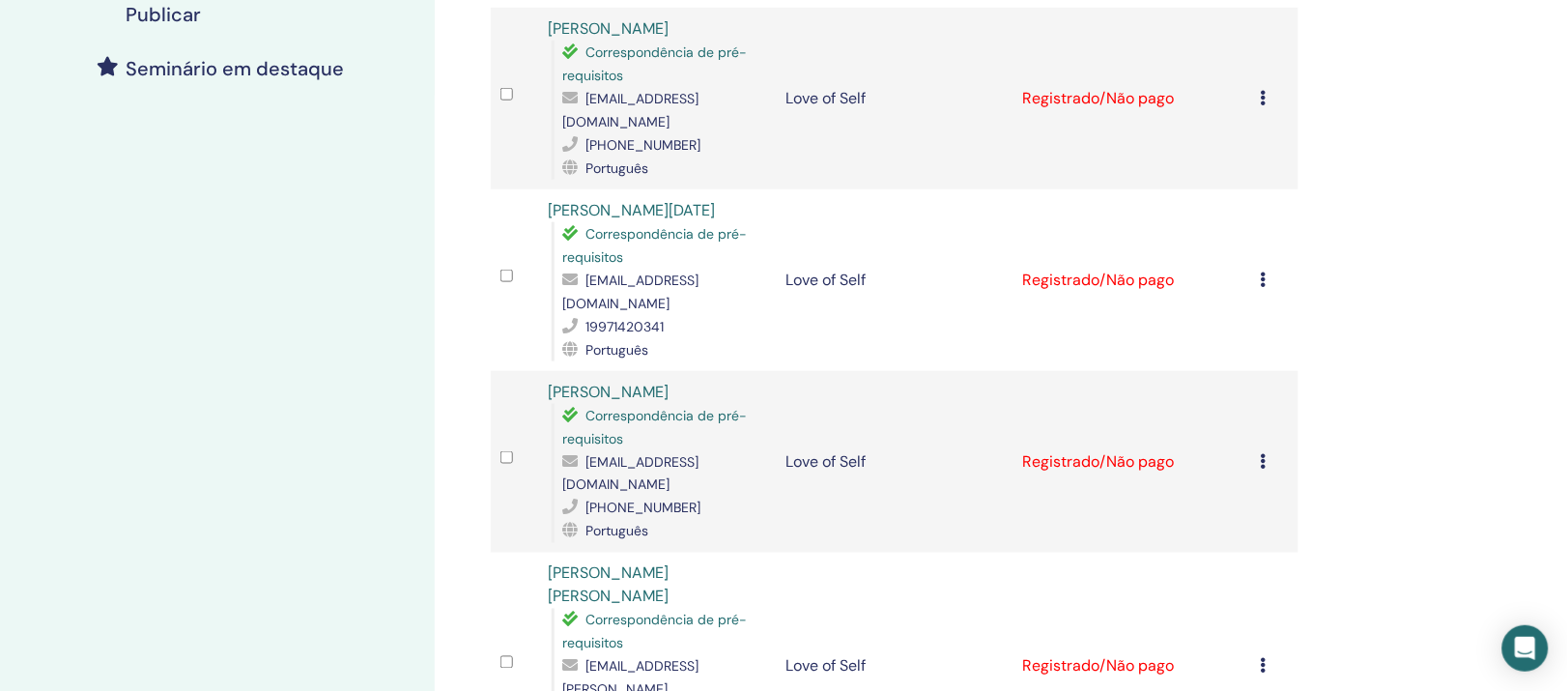
scroll to position [0, 0]
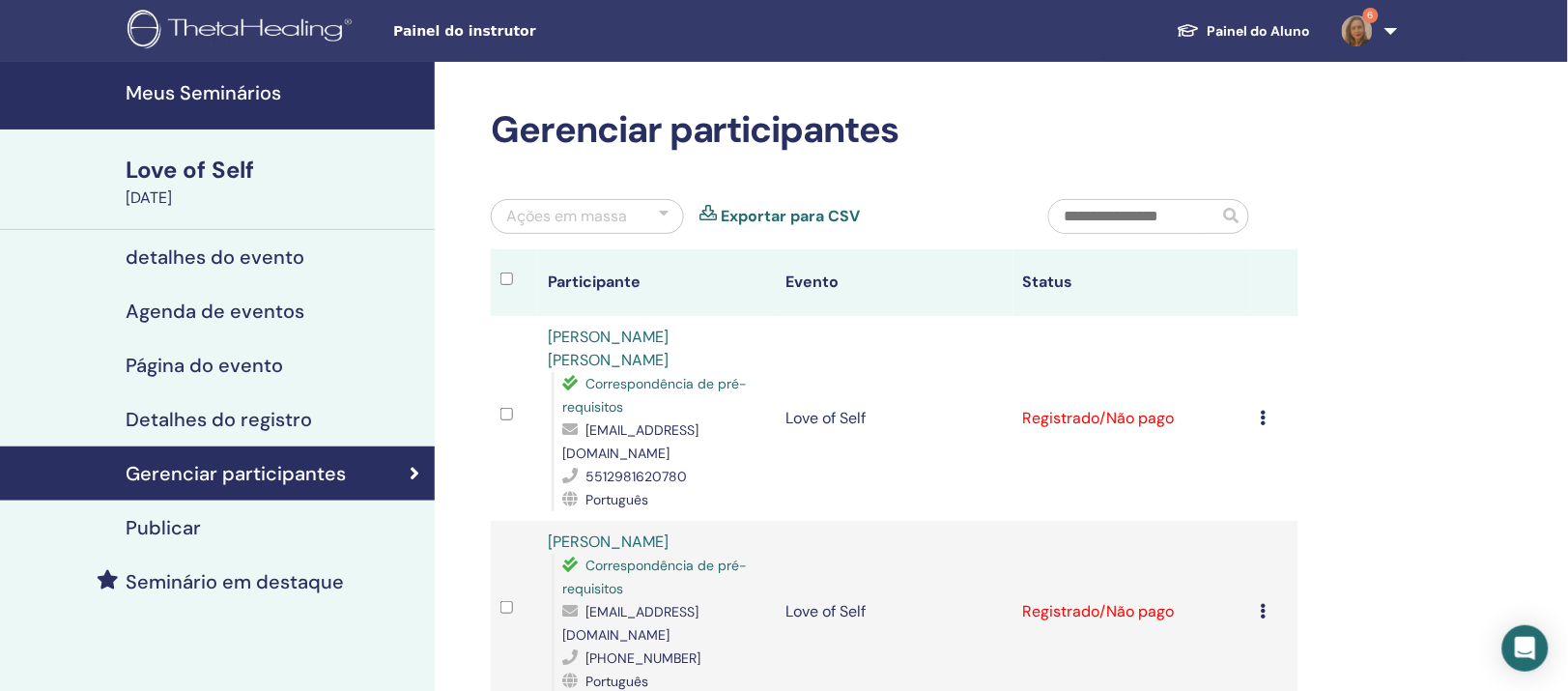
click at [186, 101] on h4 "Meus Seminários" at bounding box center [275, 93] width 298 height 23
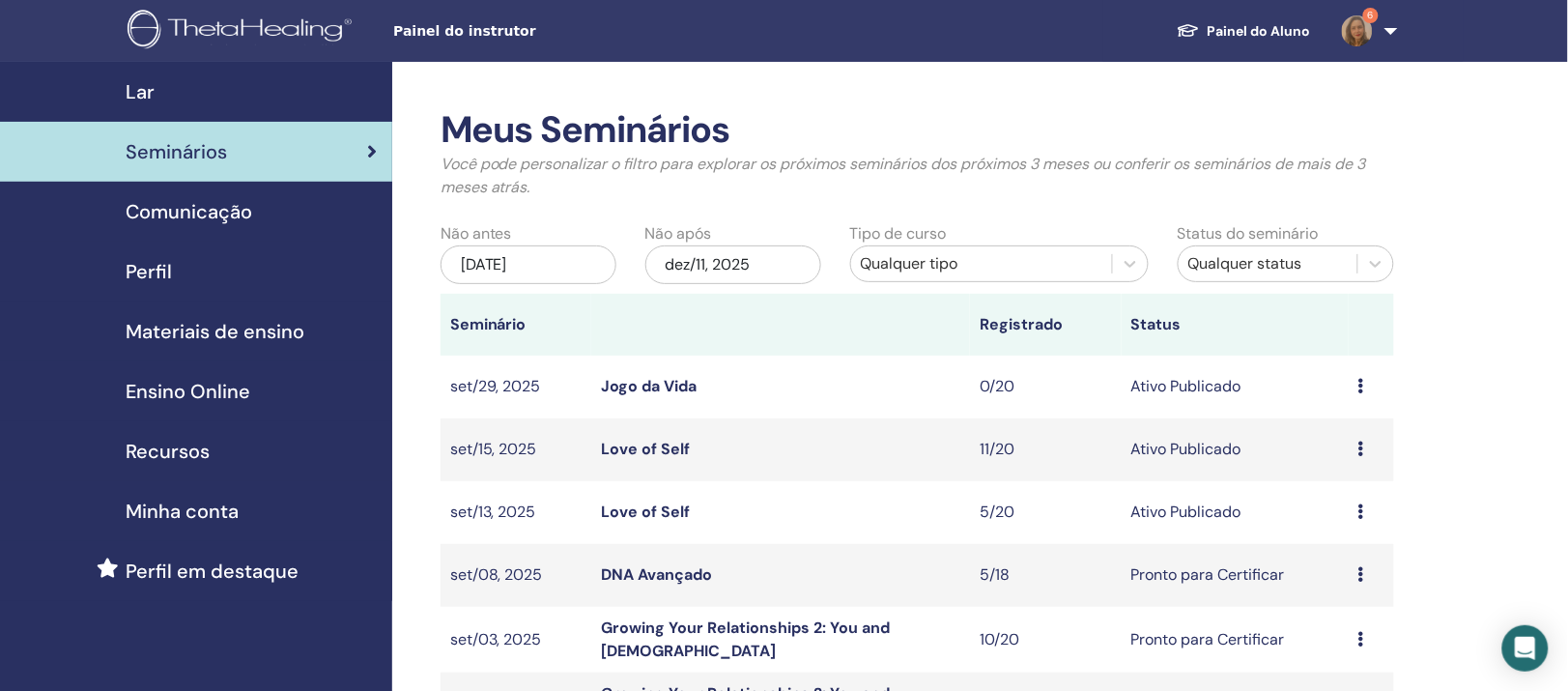
click at [1281, 26] on link "Painel do Aluno" at bounding box center [1245, 31] width 166 height 36
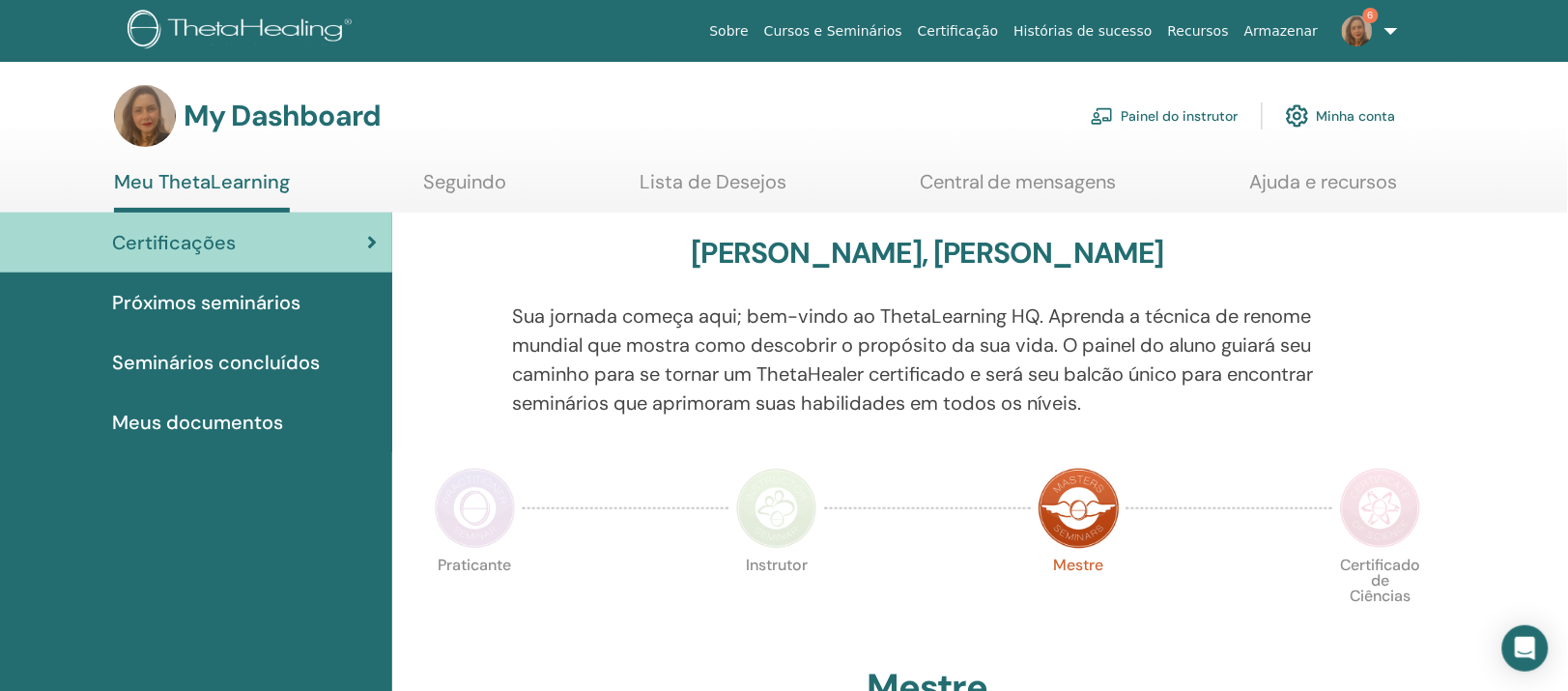
click at [797, 26] on link "Cursos e Seminários" at bounding box center [834, 31] width 154 height 36
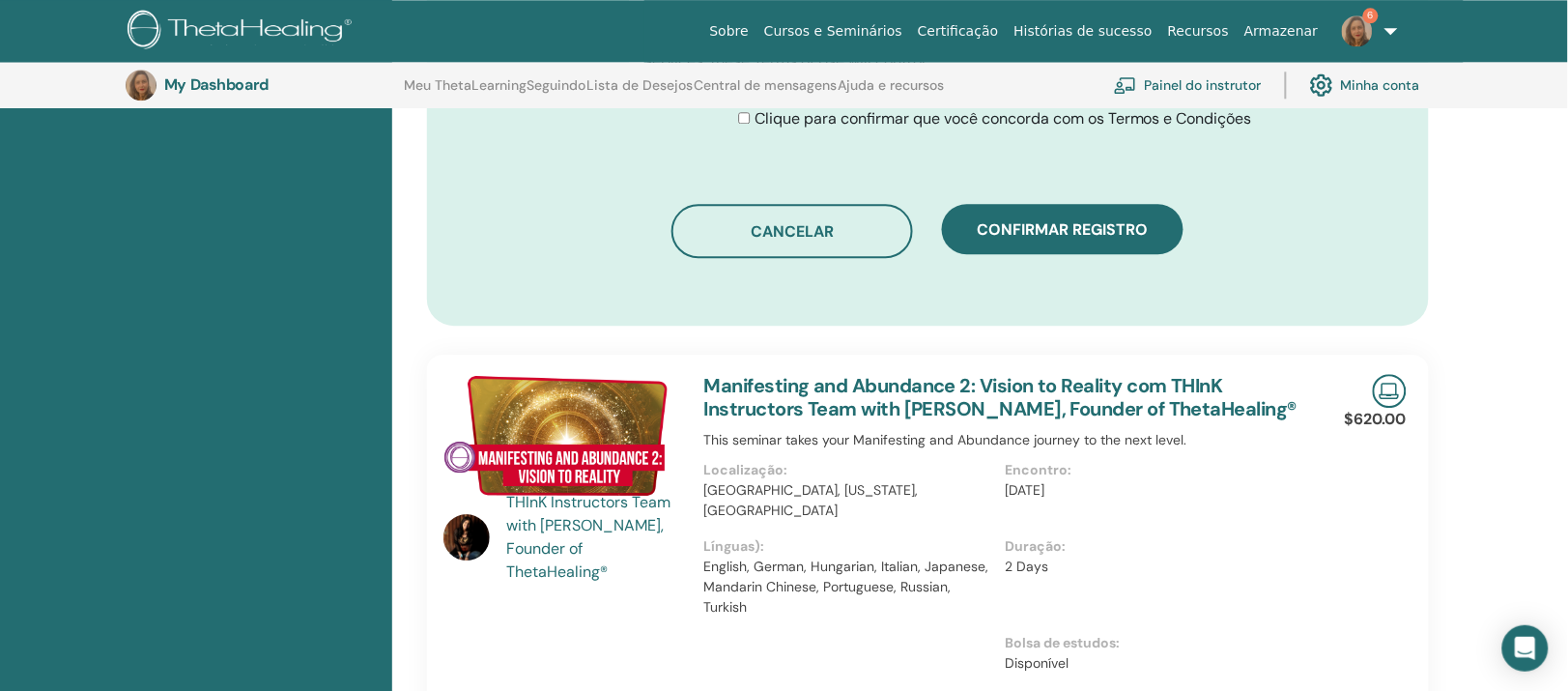
scroll to position [1286, 0]
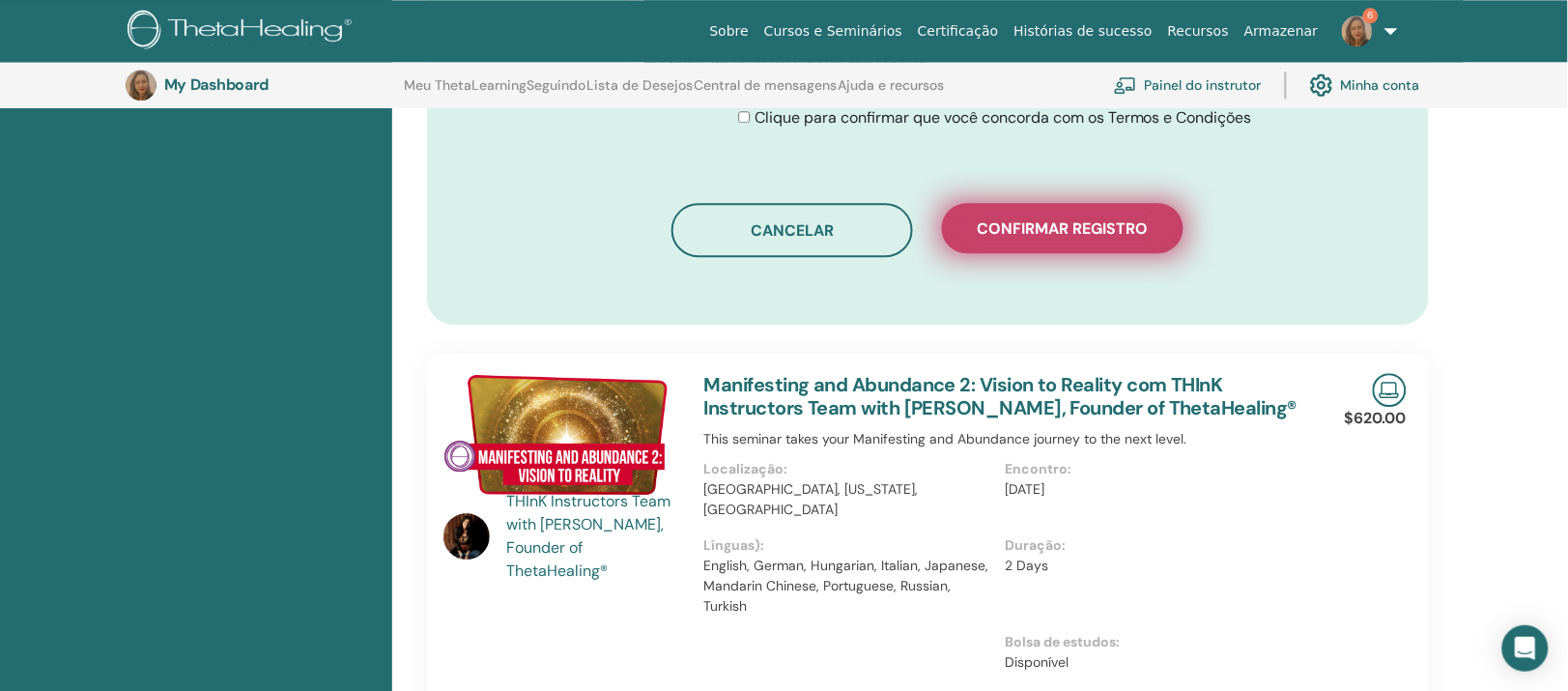
click at [1067, 239] on span "Confirmar registro" at bounding box center [1064, 228] width 171 height 20
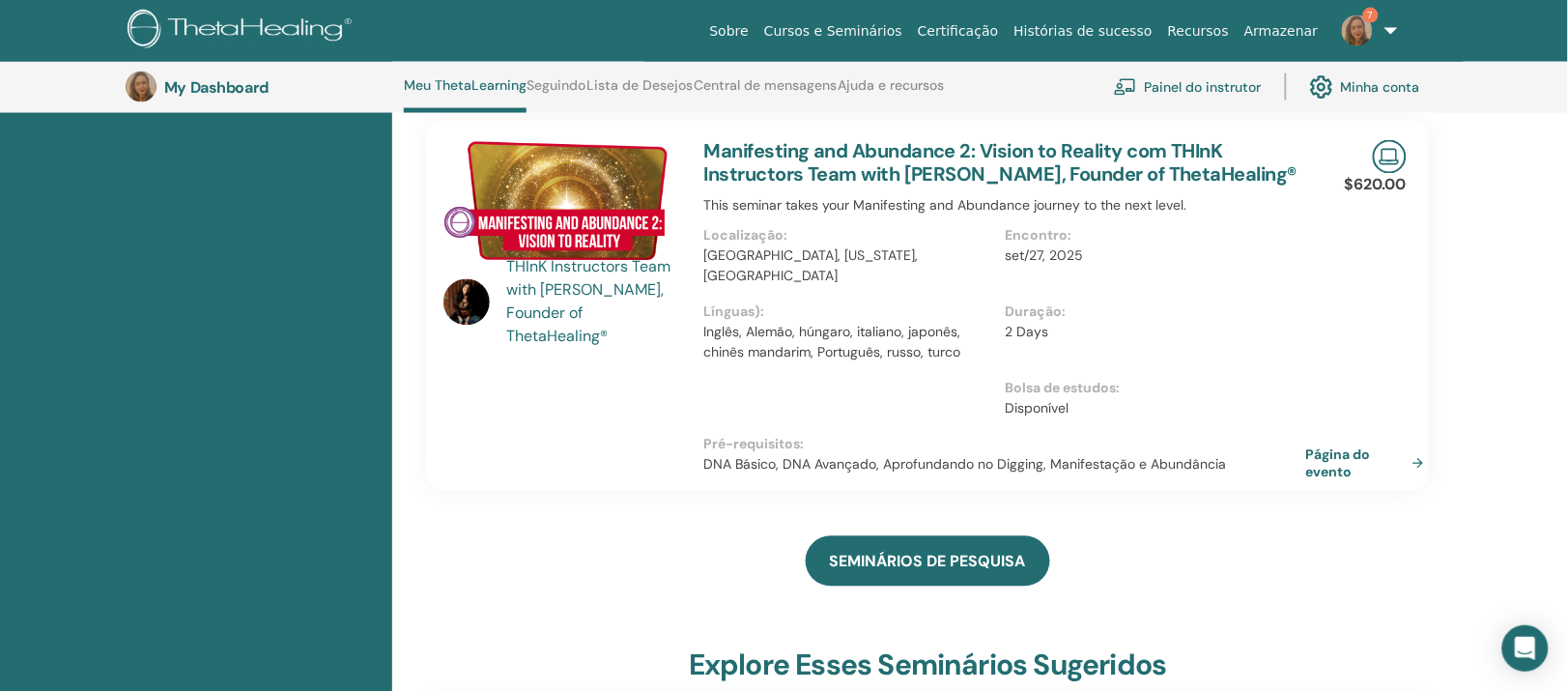
scroll to position [807, 0]
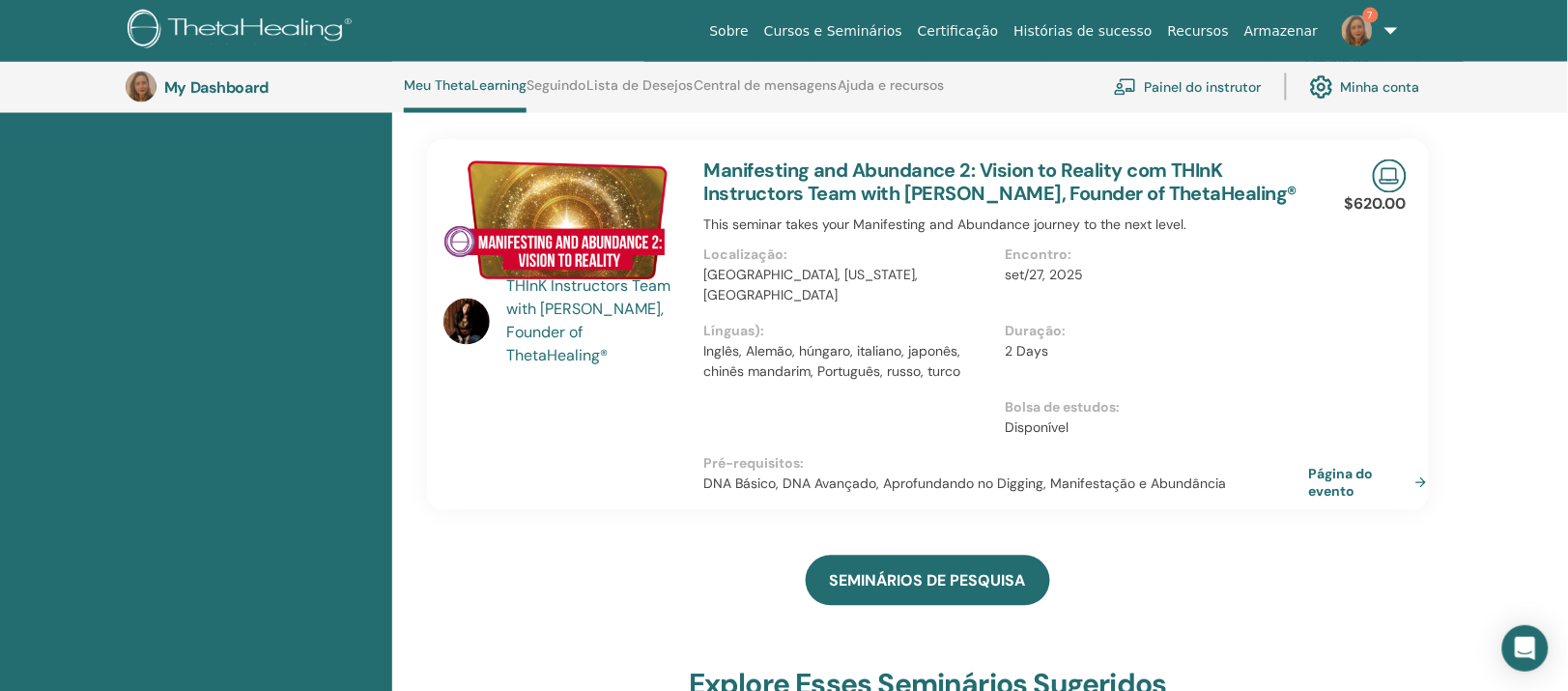
click at [1330, 501] on link "Página do evento" at bounding box center [1371, 483] width 126 height 35
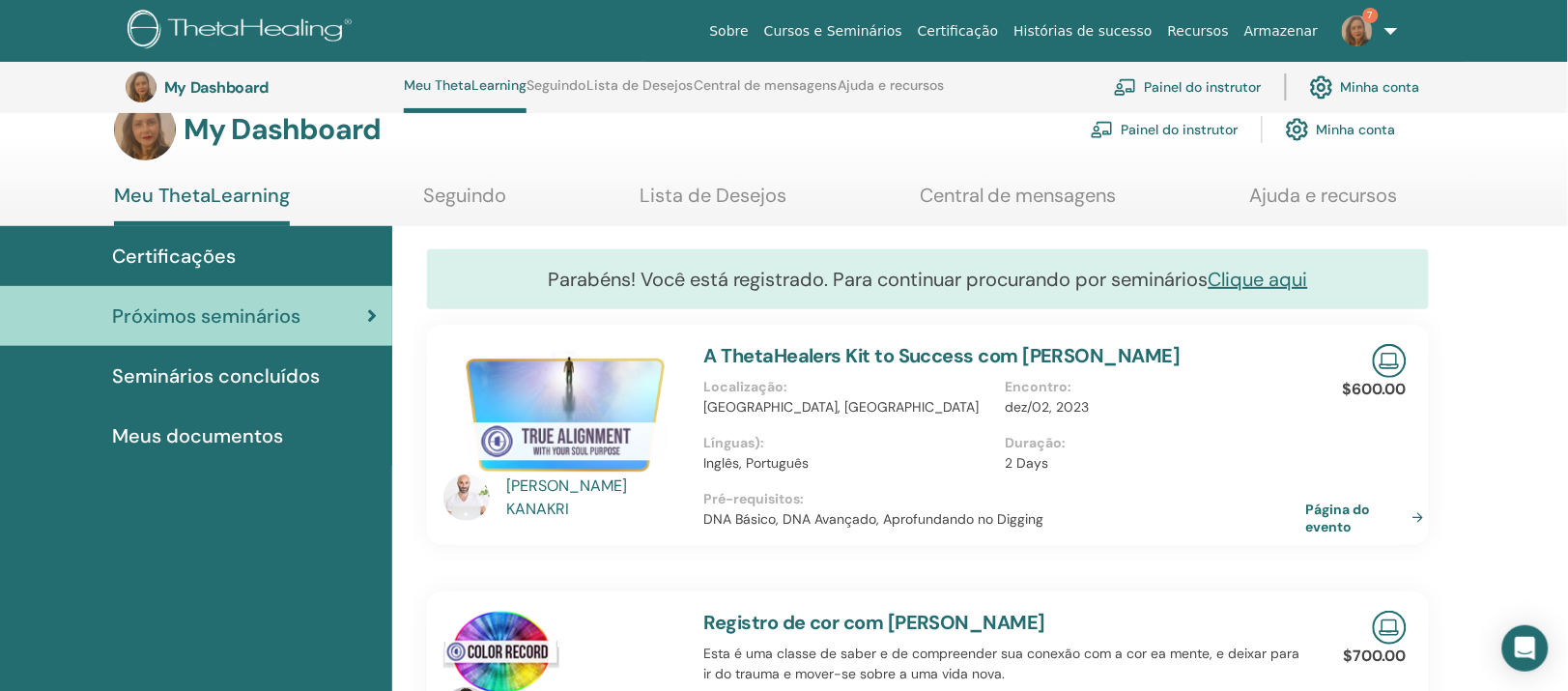
scroll to position [0, 0]
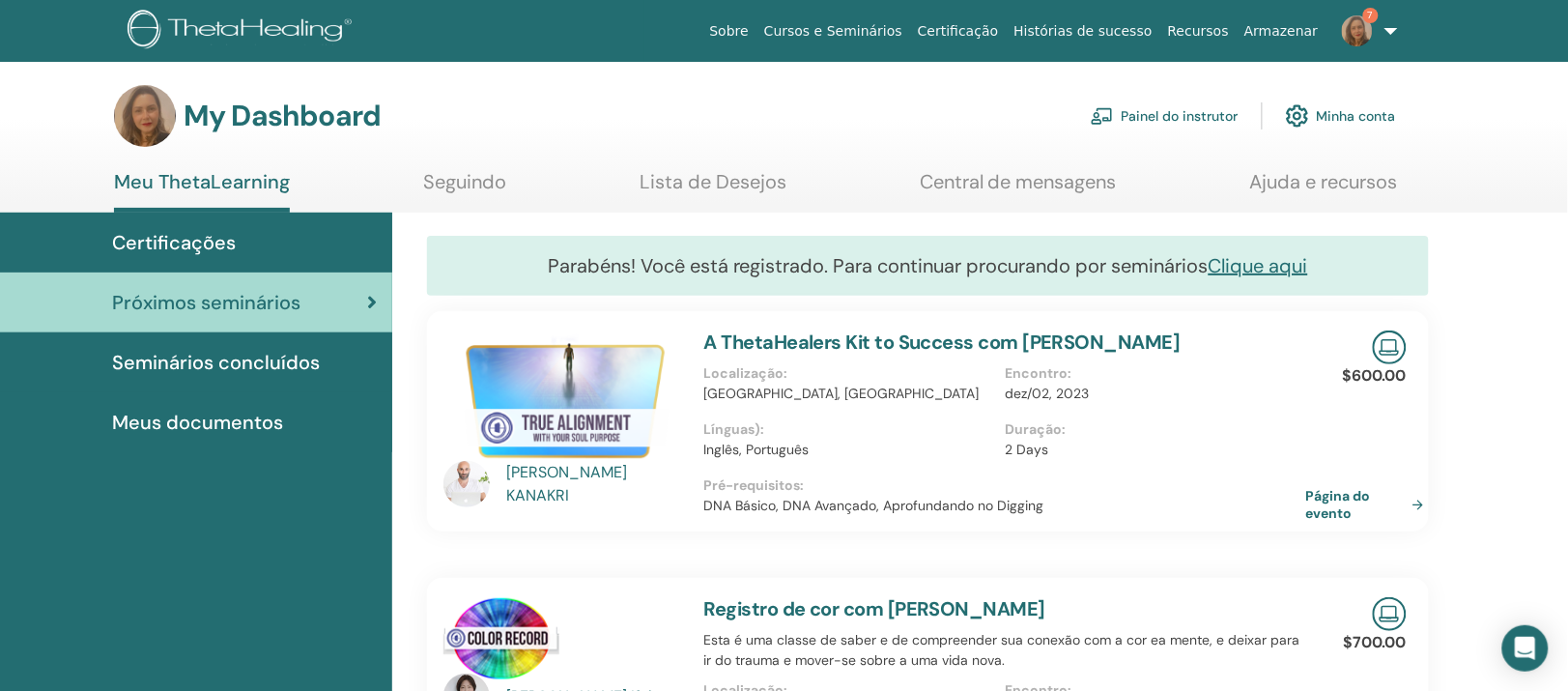
click at [1176, 132] on link "Painel do instrutor" at bounding box center [1165, 116] width 148 height 43
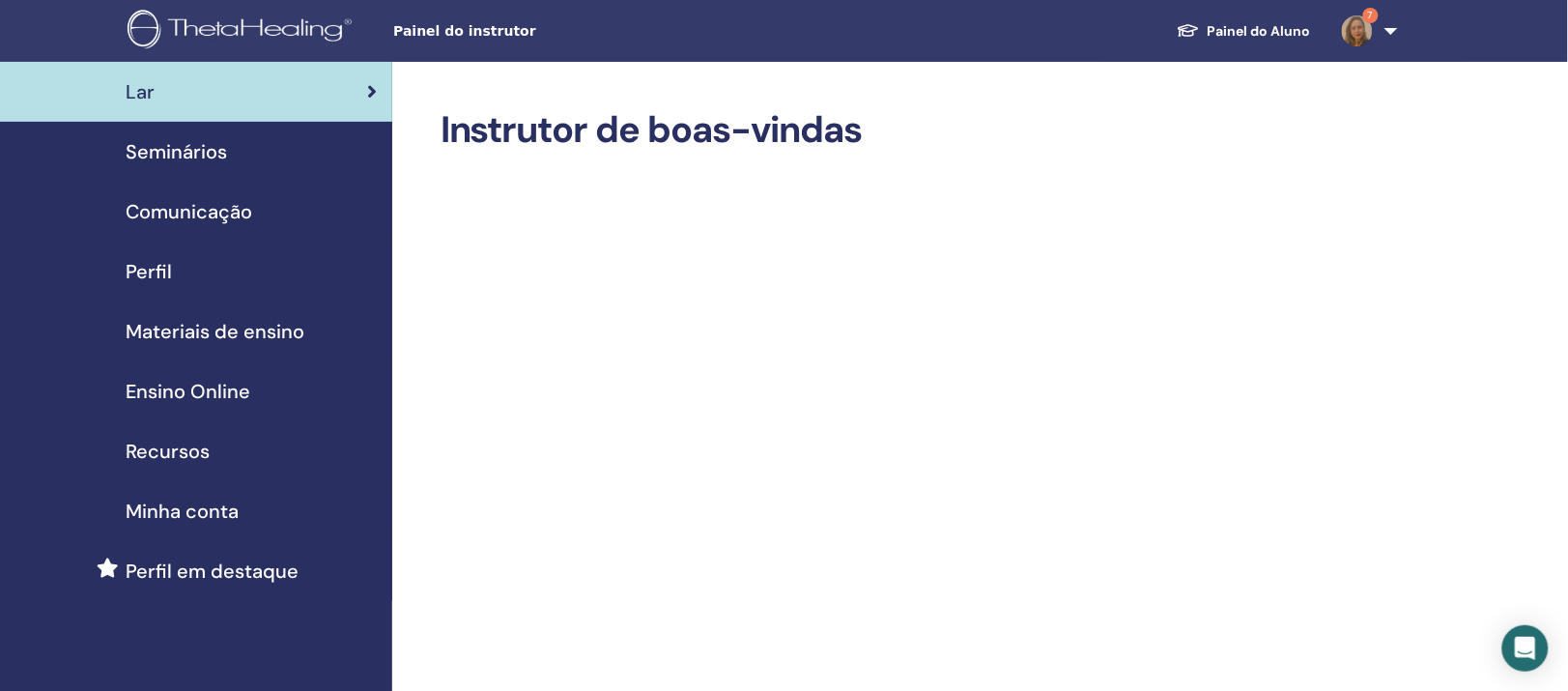
click at [185, 466] on span "Recursos" at bounding box center [168, 451] width 84 height 29
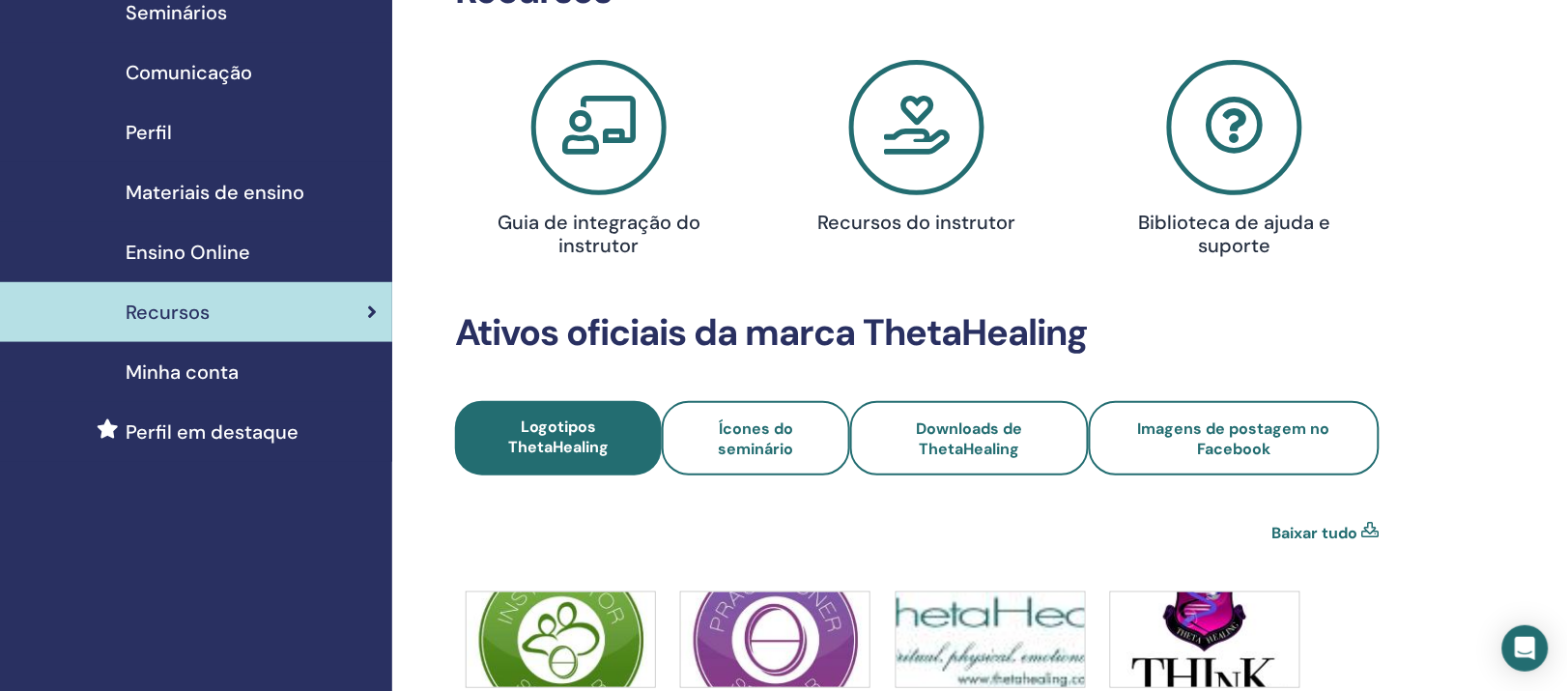
scroll to position [121, 0]
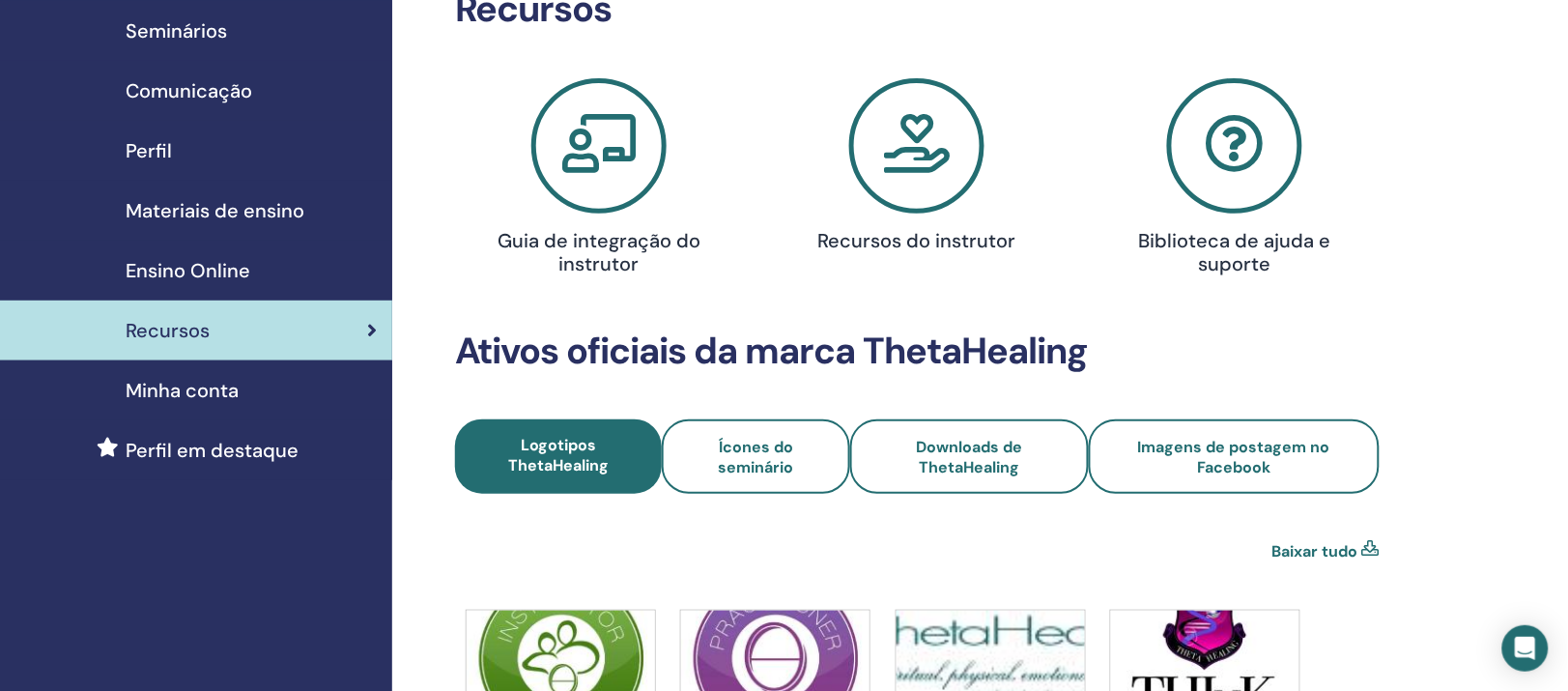
click at [193, 105] on span "Comunicação" at bounding box center [189, 91] width 127 height 29
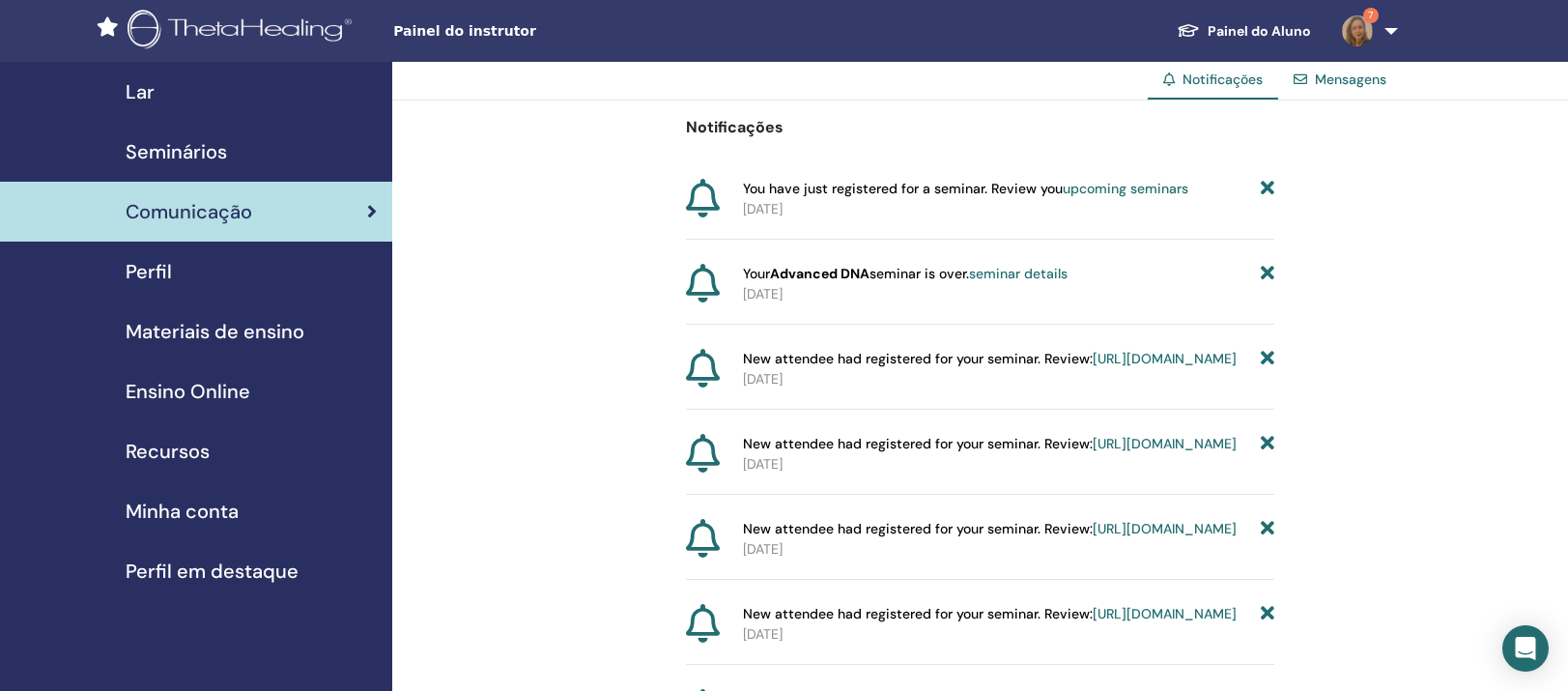
scroll to position [129, 0]
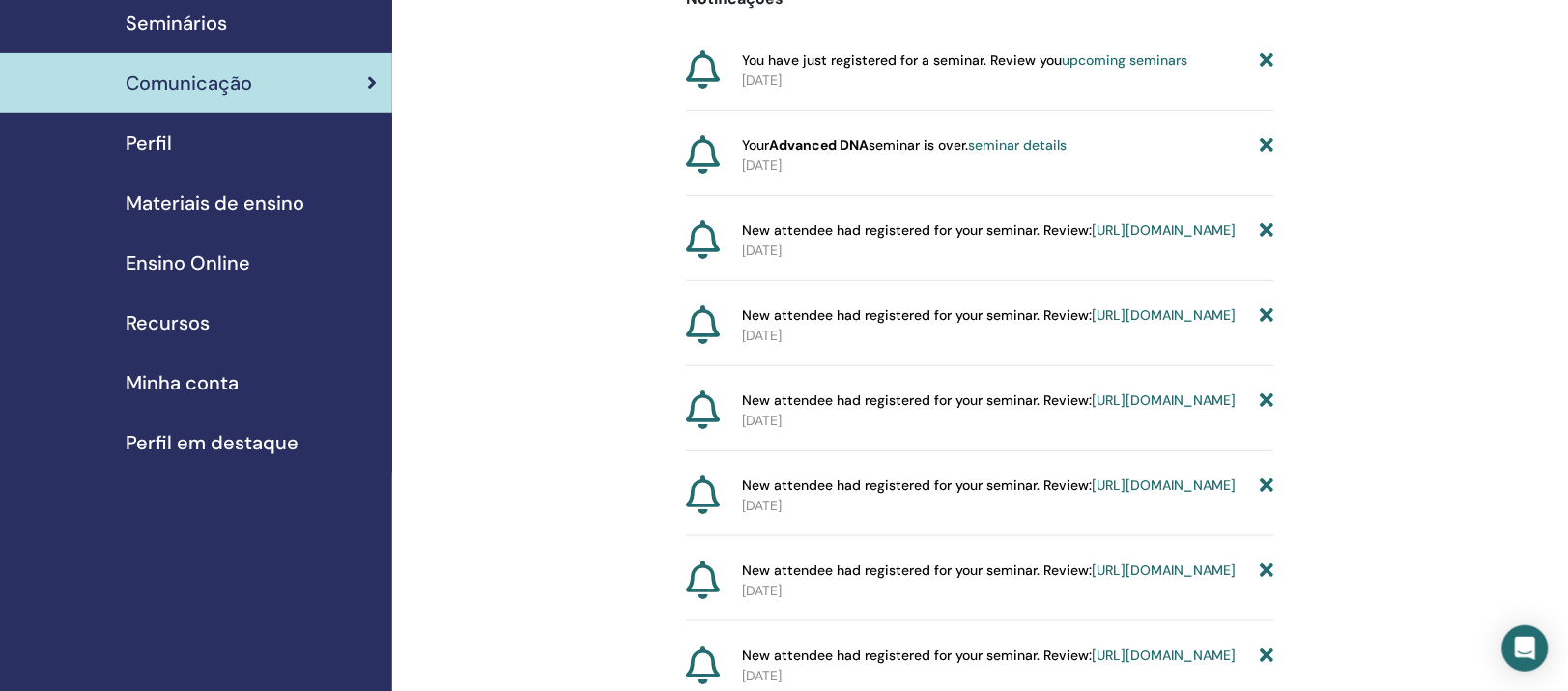
click at [157, 158] on span "Perfil" at bounding box center [149, 143] width 47 height 29
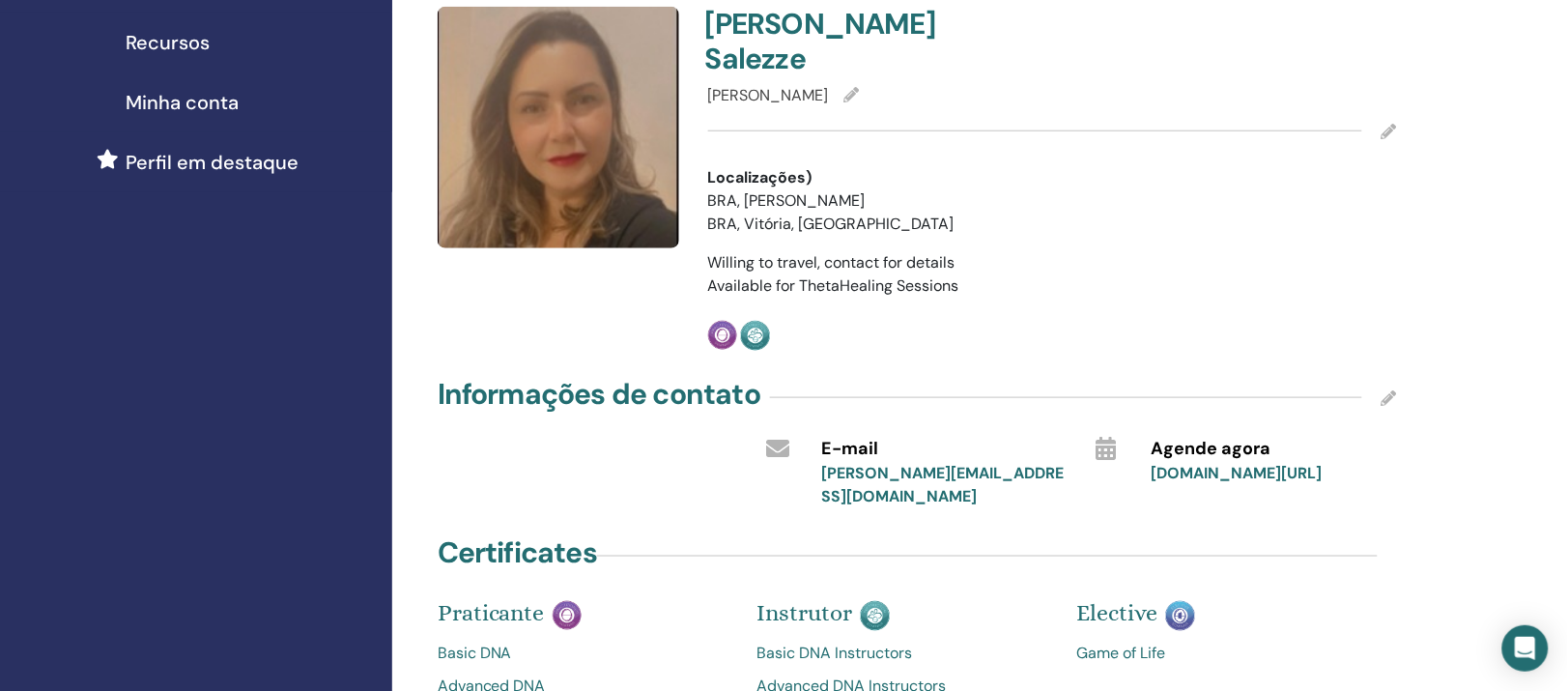
scroll to position [363, 0]
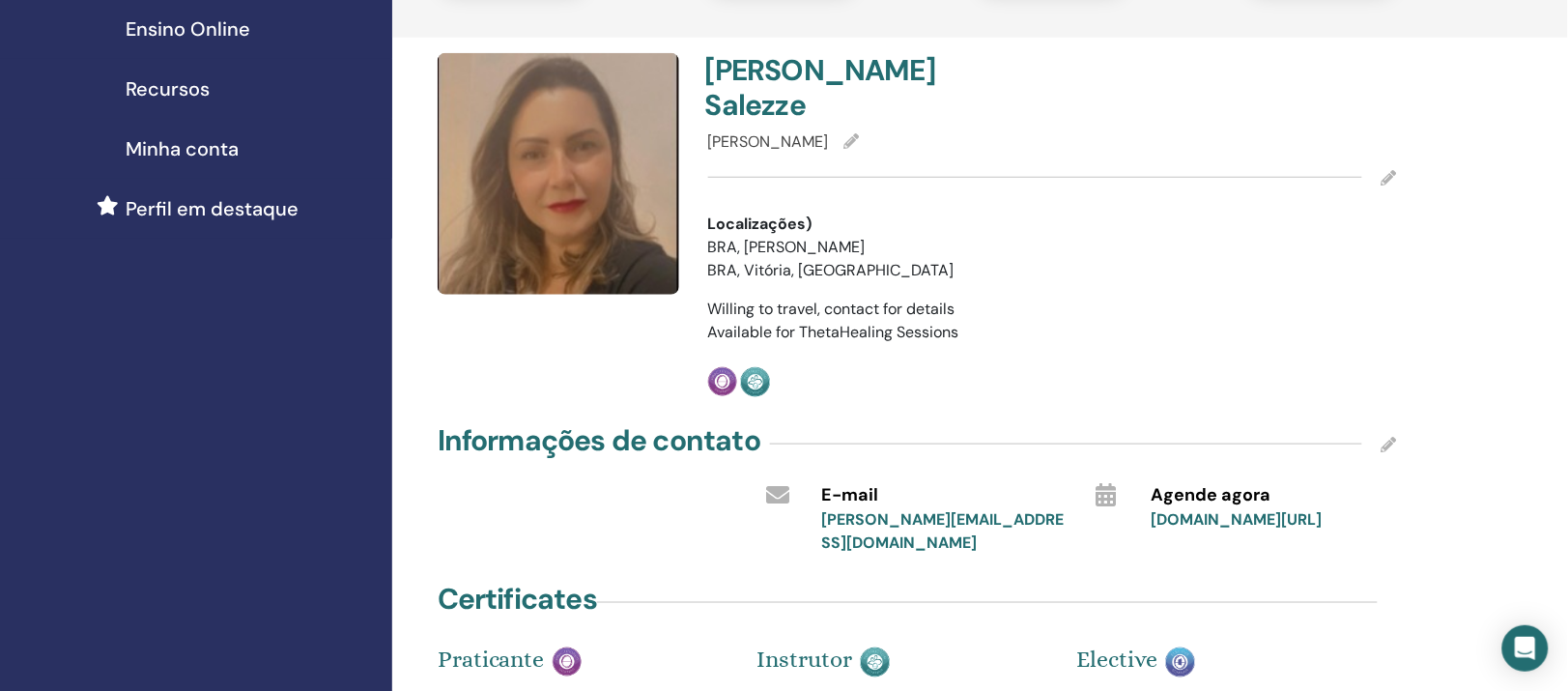
click at [154, 164] on span "Minha conta" at bounding box center [182, 149] width 113 height 29
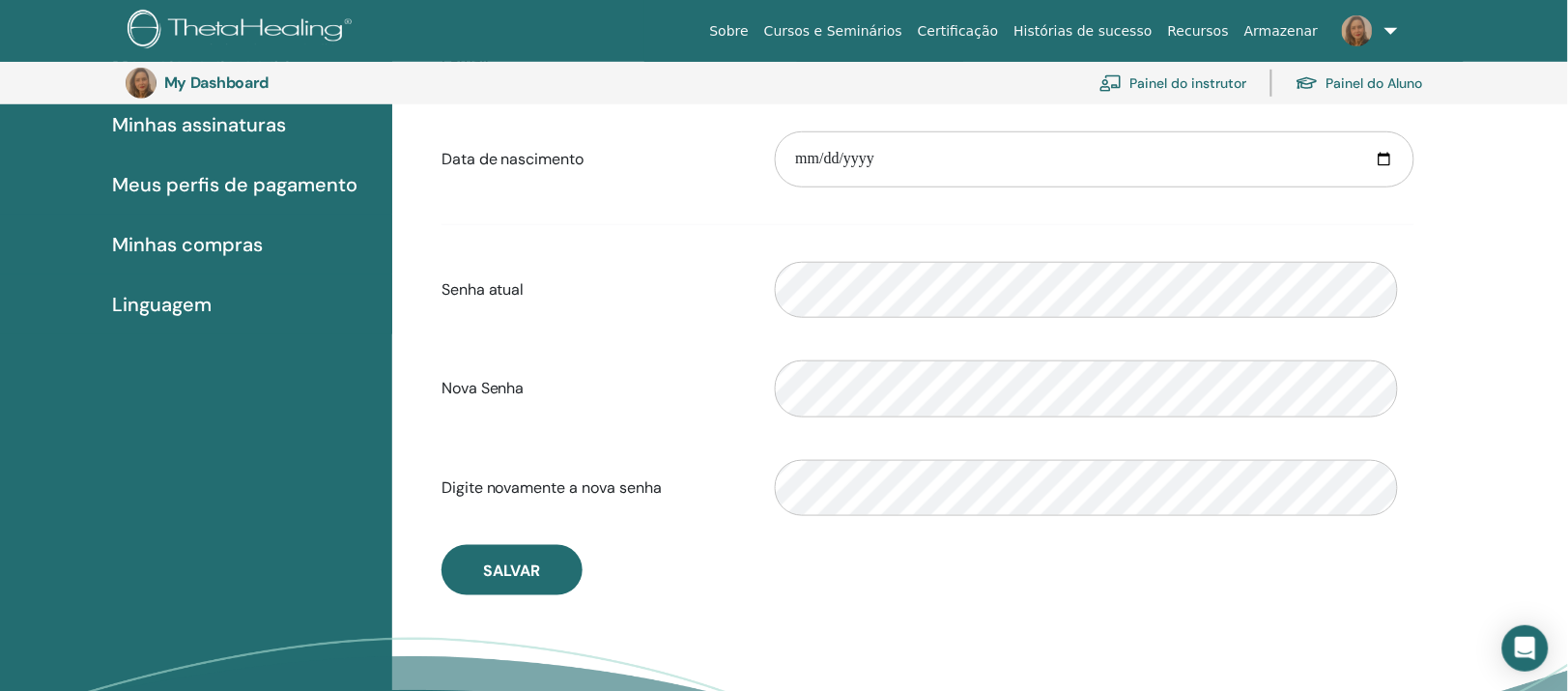
scroll to position [168, 0]
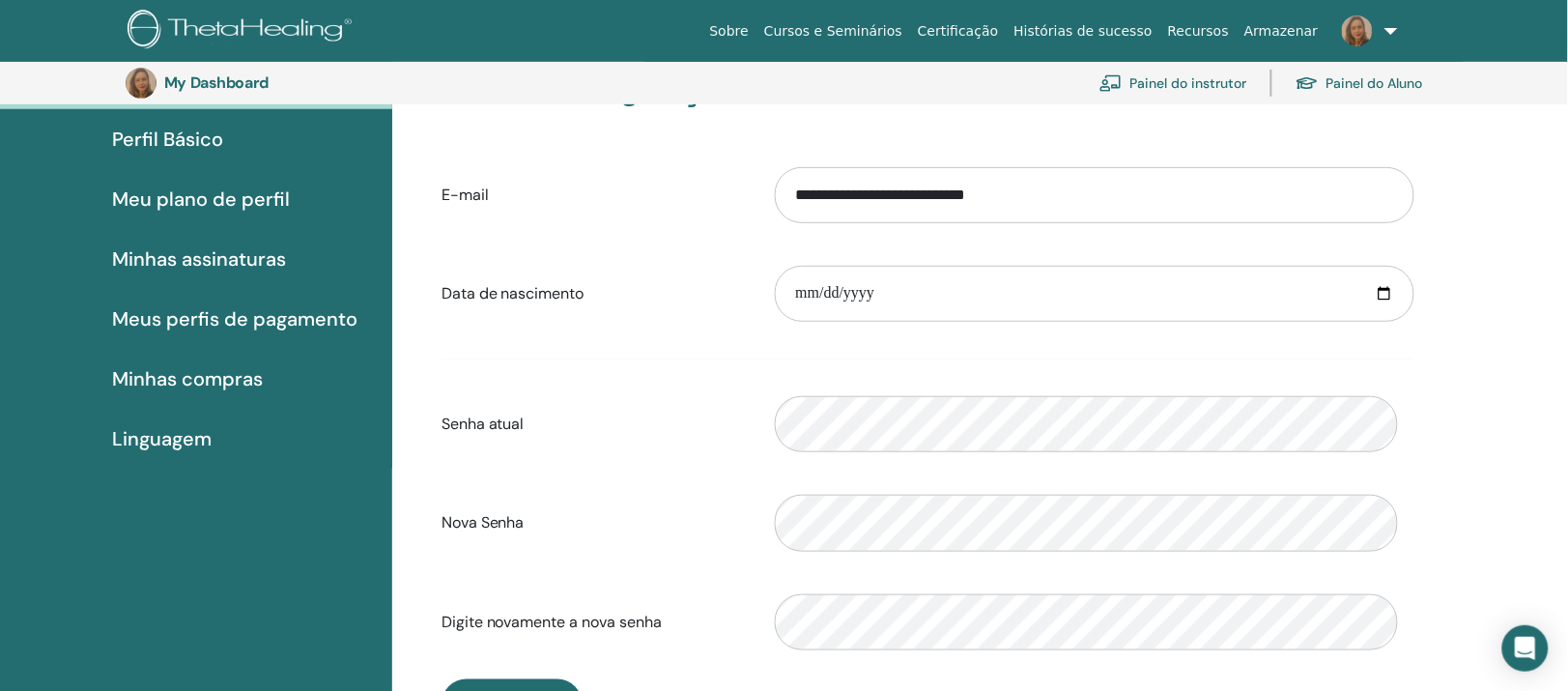
click at [211, 394] on span "Minhas compras" at bounding box center [187, 379] width 151 height 29
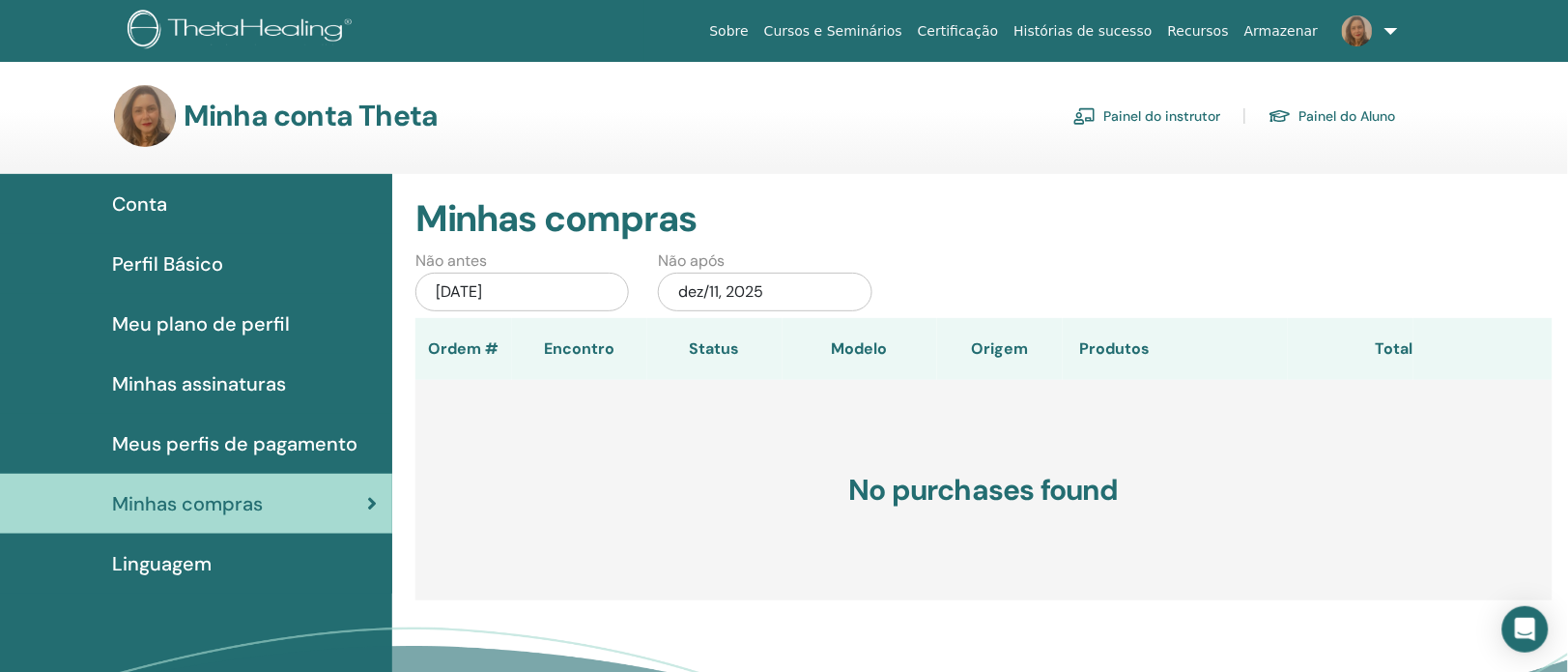
click at [187, 279] on span "Perfil Básico" at bounding box center [168, 264] width 111 height 29
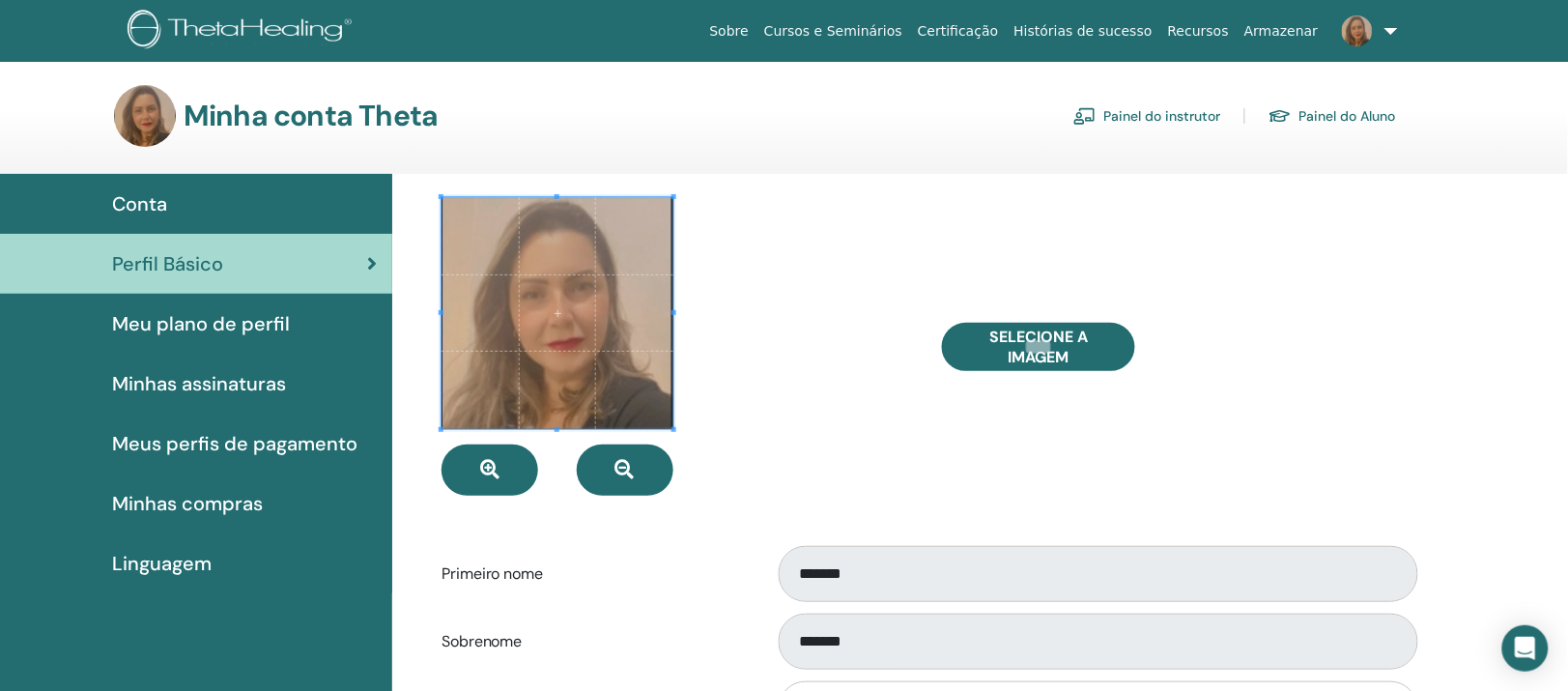
click at [134, 215] on span "Conta" at bounding box center [139, 204] width 56 height 29
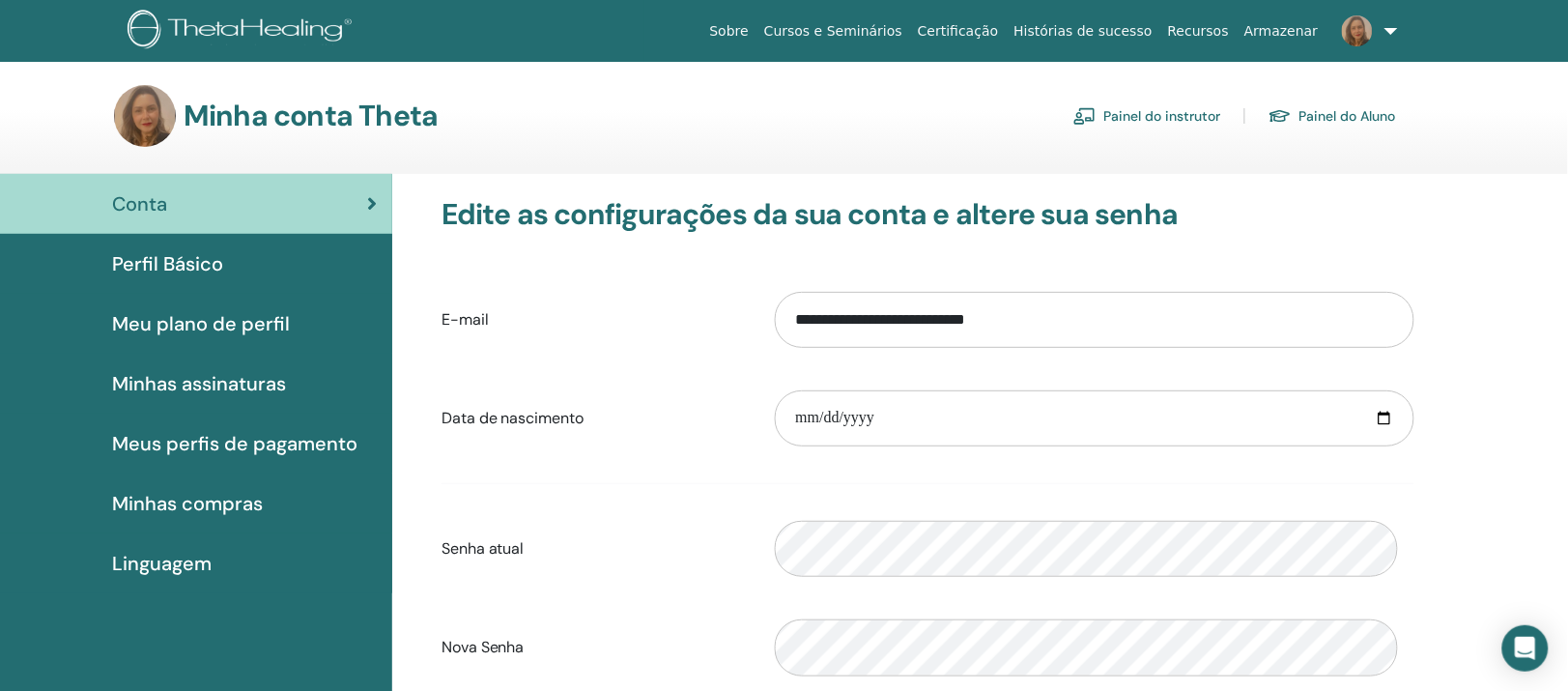
click at [307, 458] on span "Meus perfis de pagamento" at bounding box center [235, 444] width 245 height 29
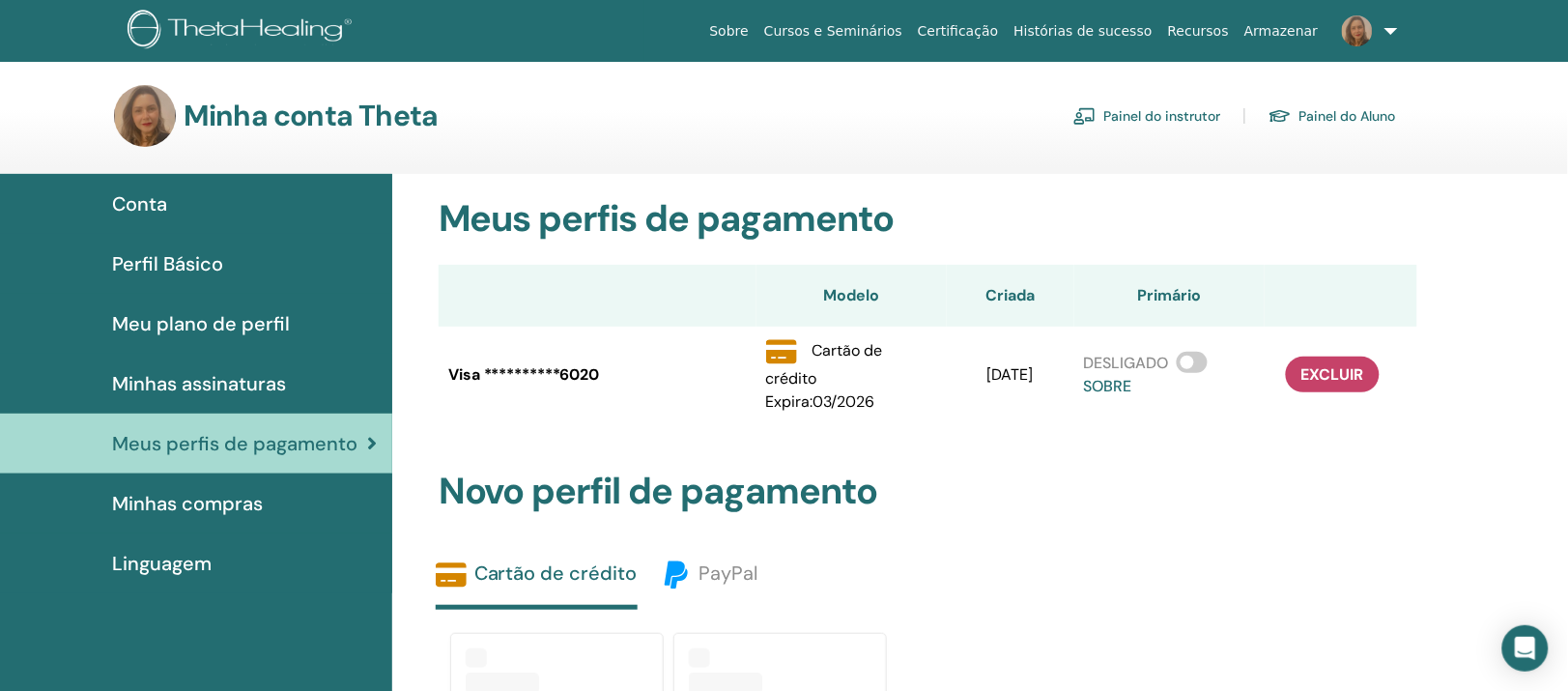
click at [1328, 126] on link "Painel do Aluno" at bounding box center [1332, 116] width 128 height 31
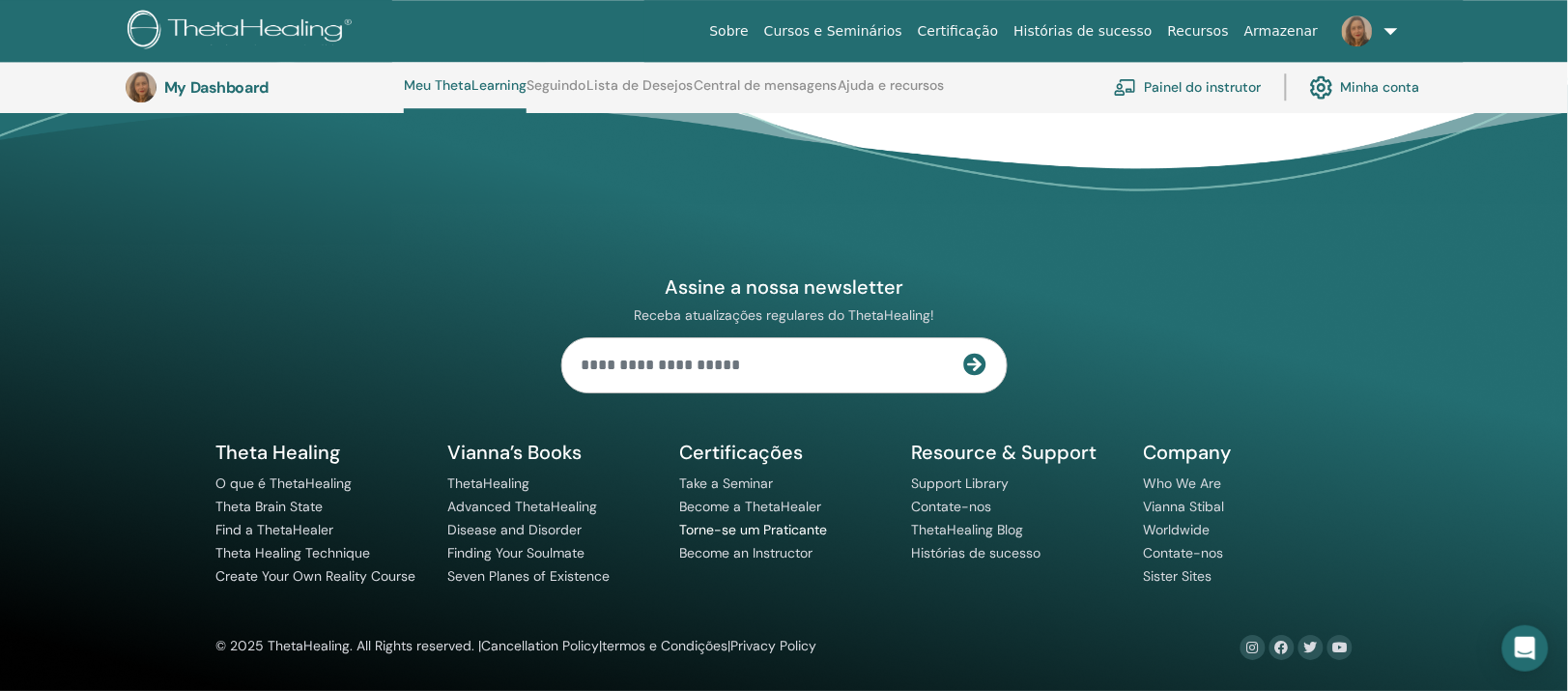
scroll to position [1477, 0]
click at [693, 88] on link "Lista de Desejos" at bounding box center [640, 93] width 106 height 31
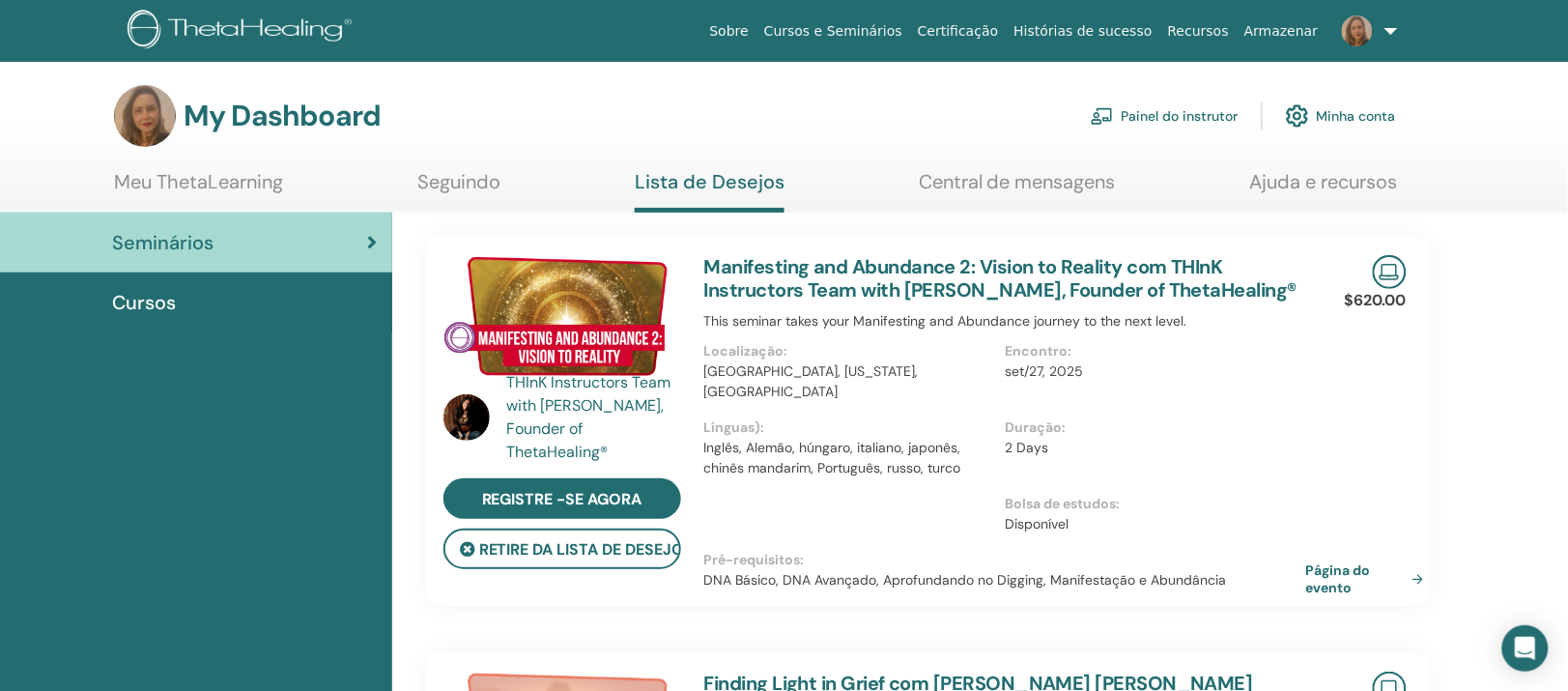
click at [1358, 196] on link "Ajuda e recursos" at bounding box center [1325, 189] width 148 height 38
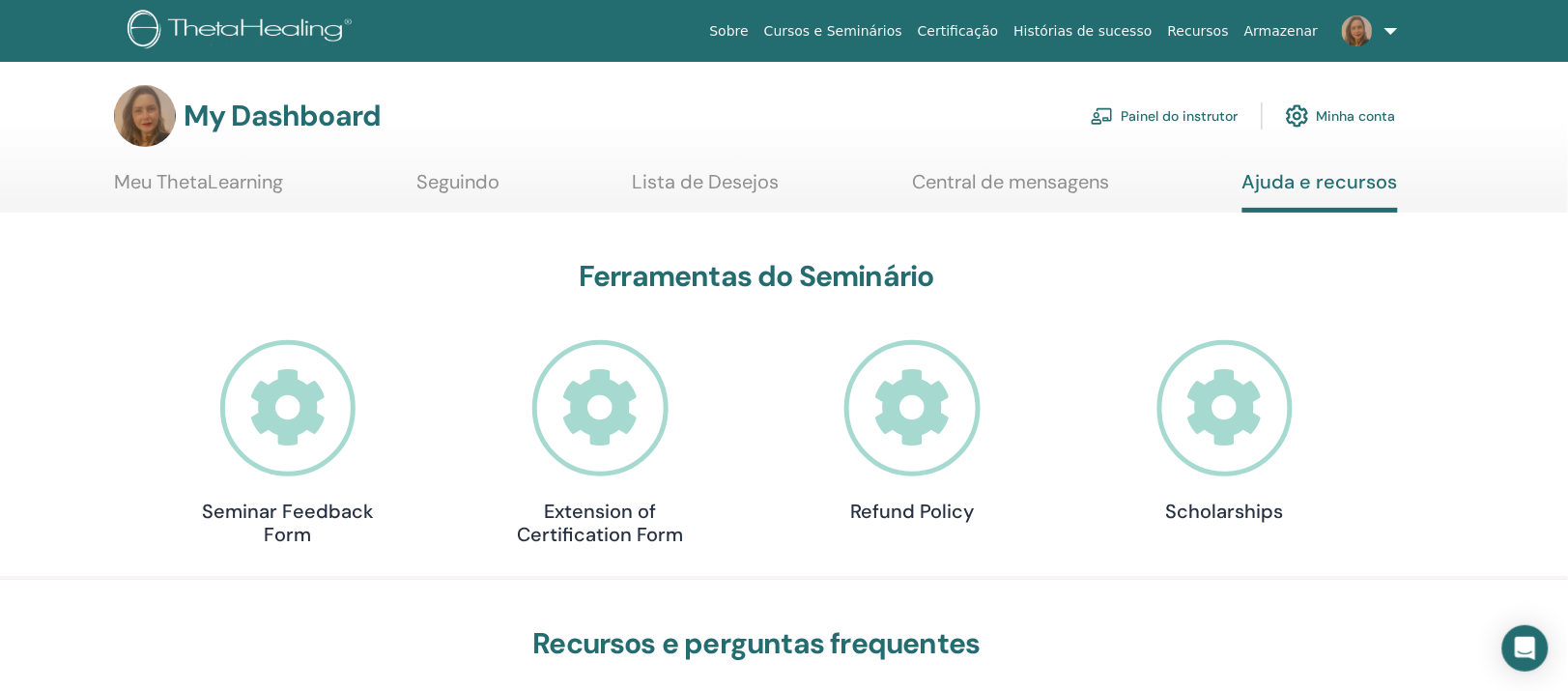
click at [1216, 474] on icon at bounding box center [1226, 408] width 136 height 136
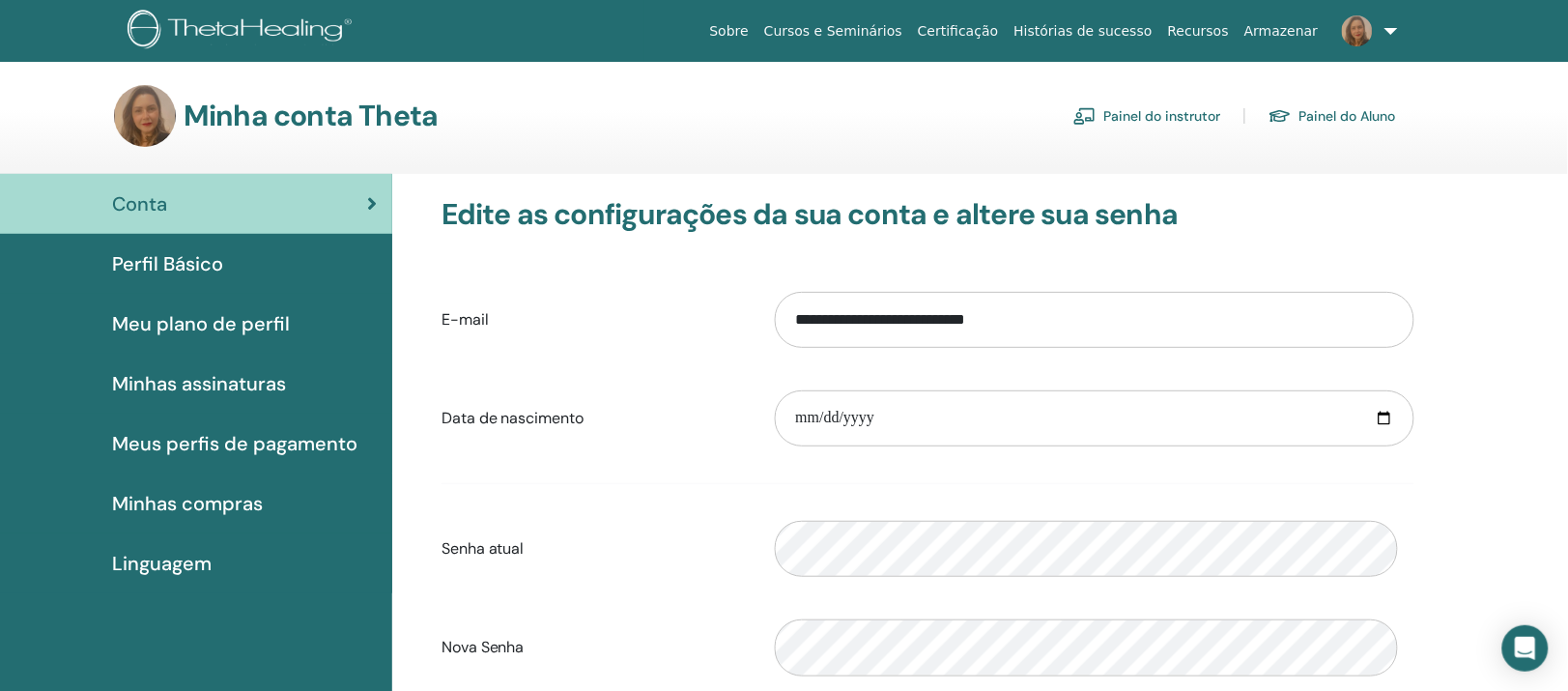
click at [1312, 132] on link "Painel do Aluno" at bounding box center [1332, 116] width 128 height 31
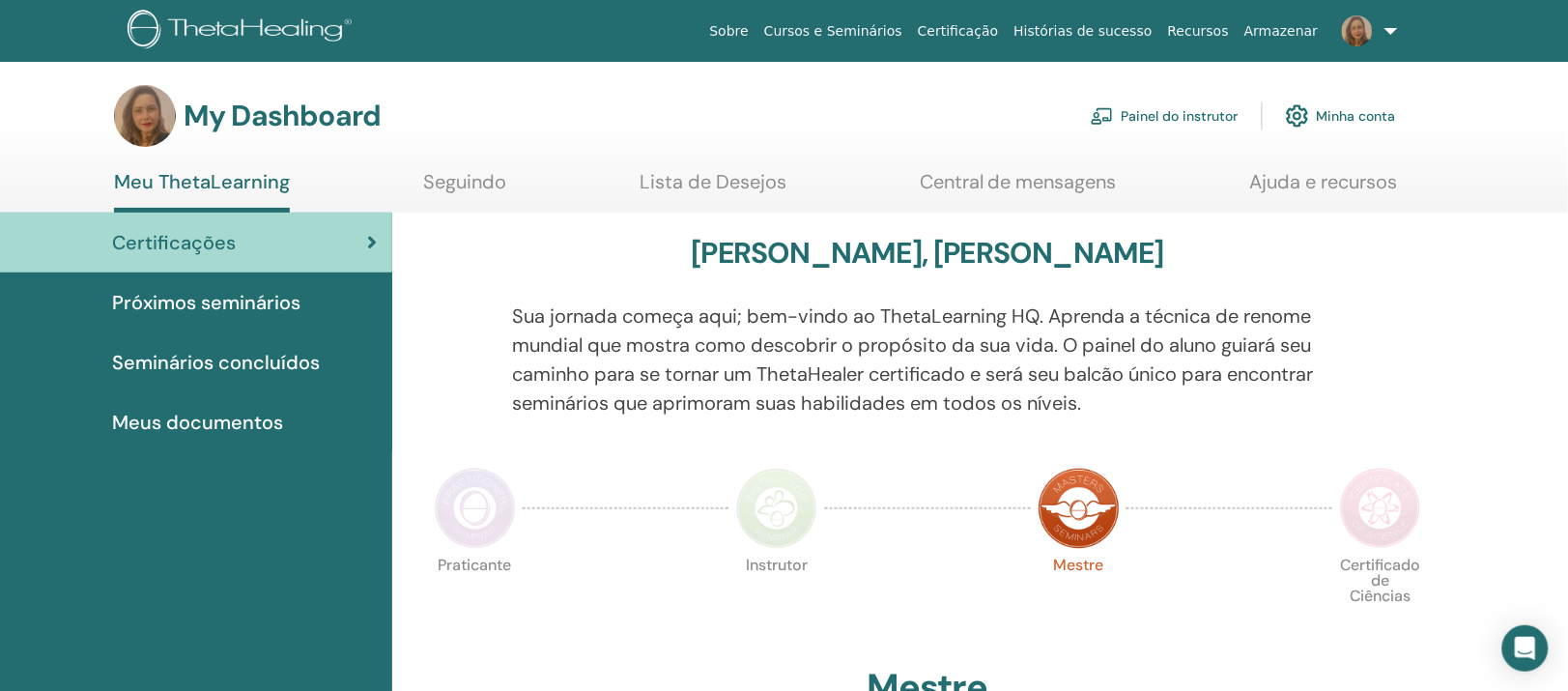
click at [166, 317] on span "Próximos seminários" at bounding box center [205, 303] width 188 height 29
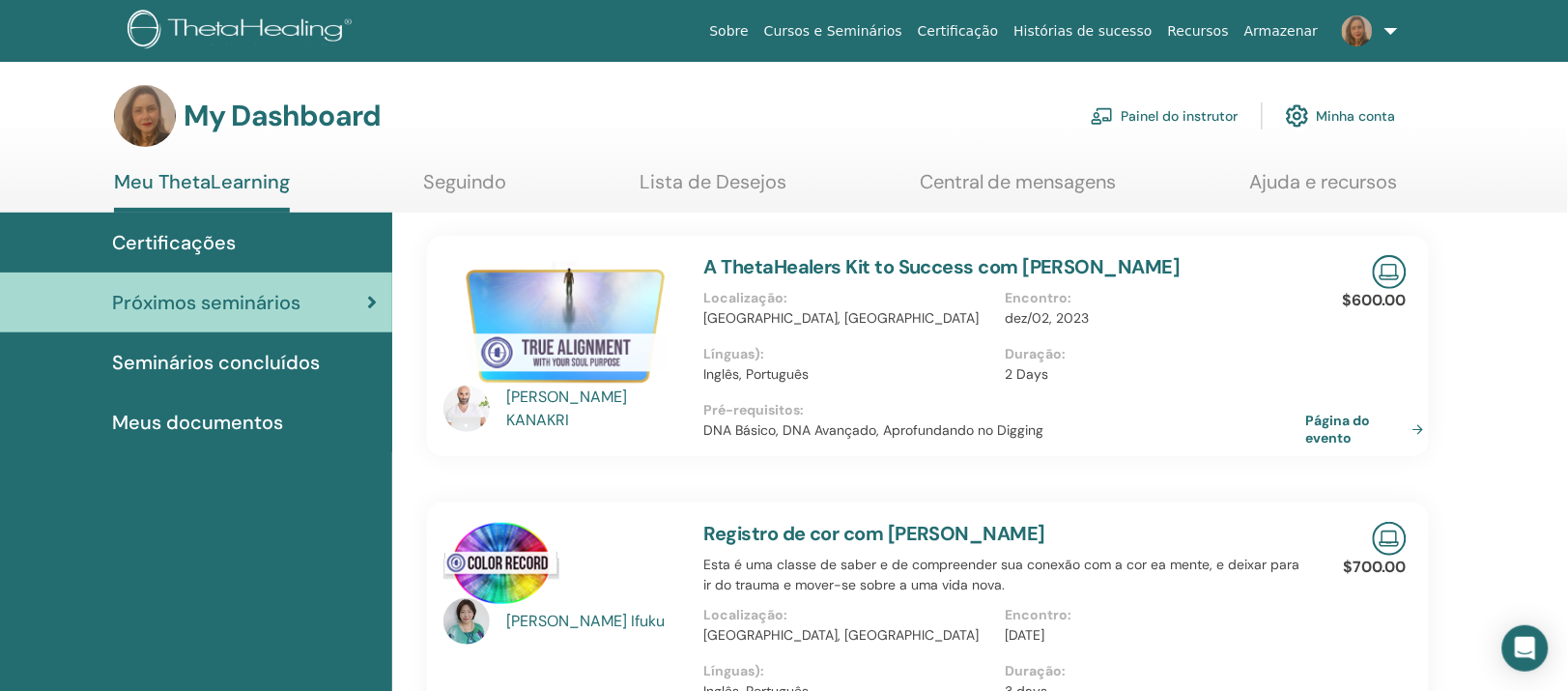
click at [755, 196] on link "Lista de Desejos" at bounding box center [713, 189] width 147 height 38
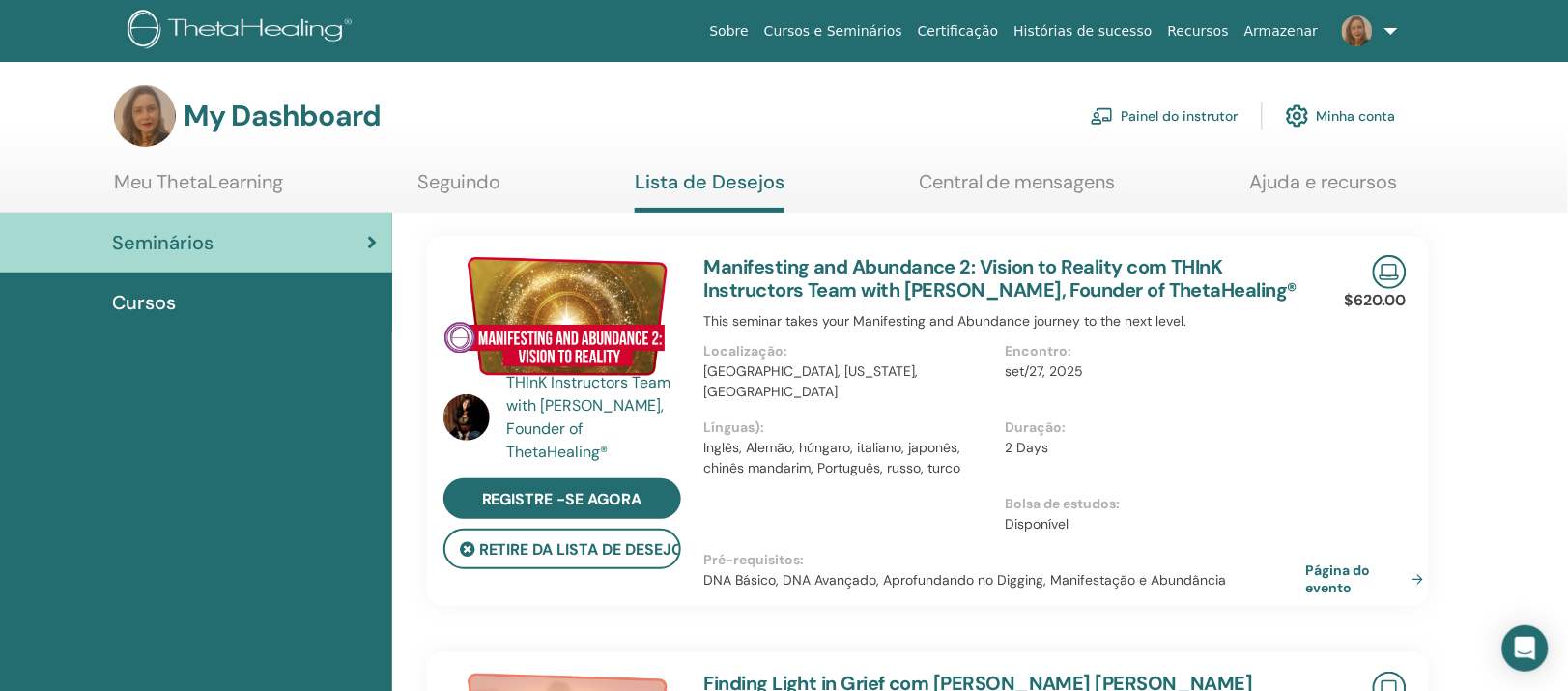
click at [128, 317] on span "Cursos" at bounding box center [143, 303] width 63 height 29
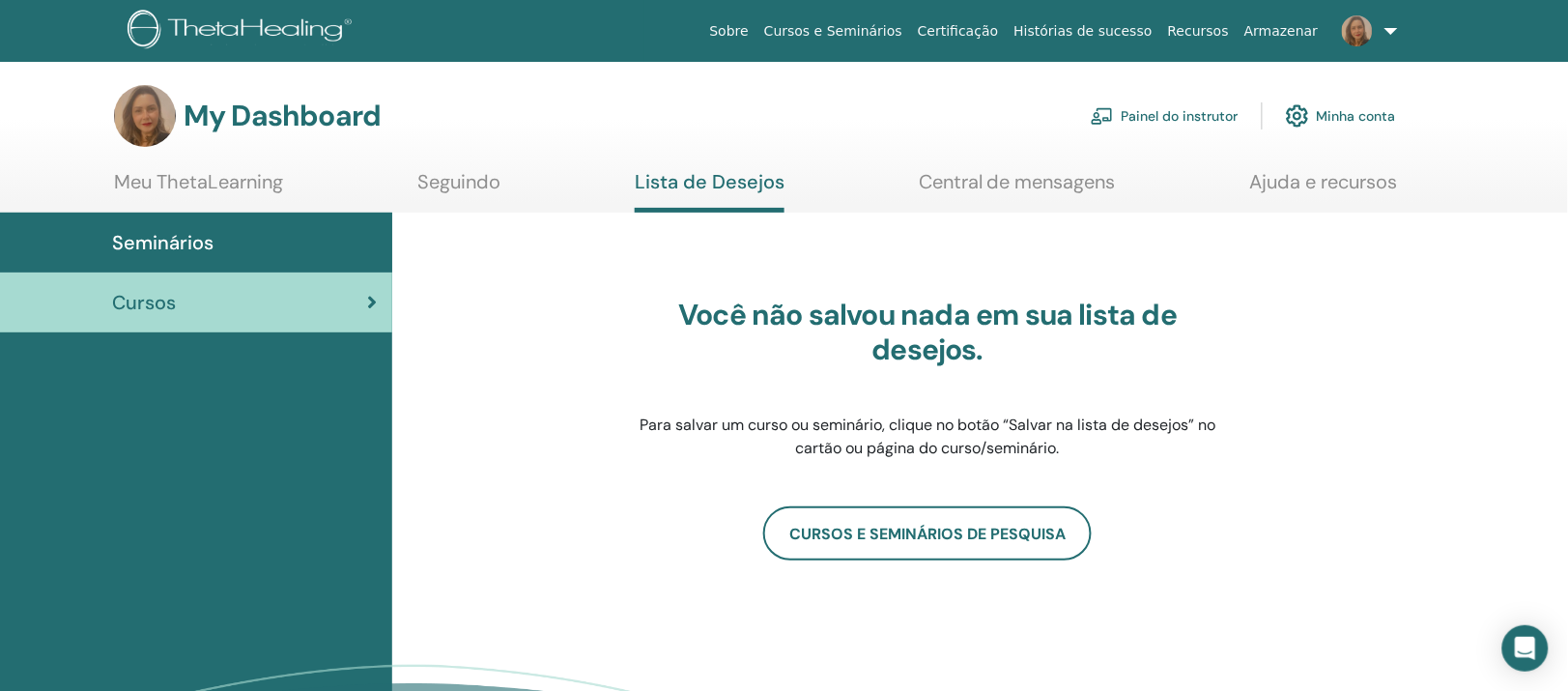
click at [239, 196] on link "Meu ThetaLearning" at bounding box center [199, 189] width 169 height 38
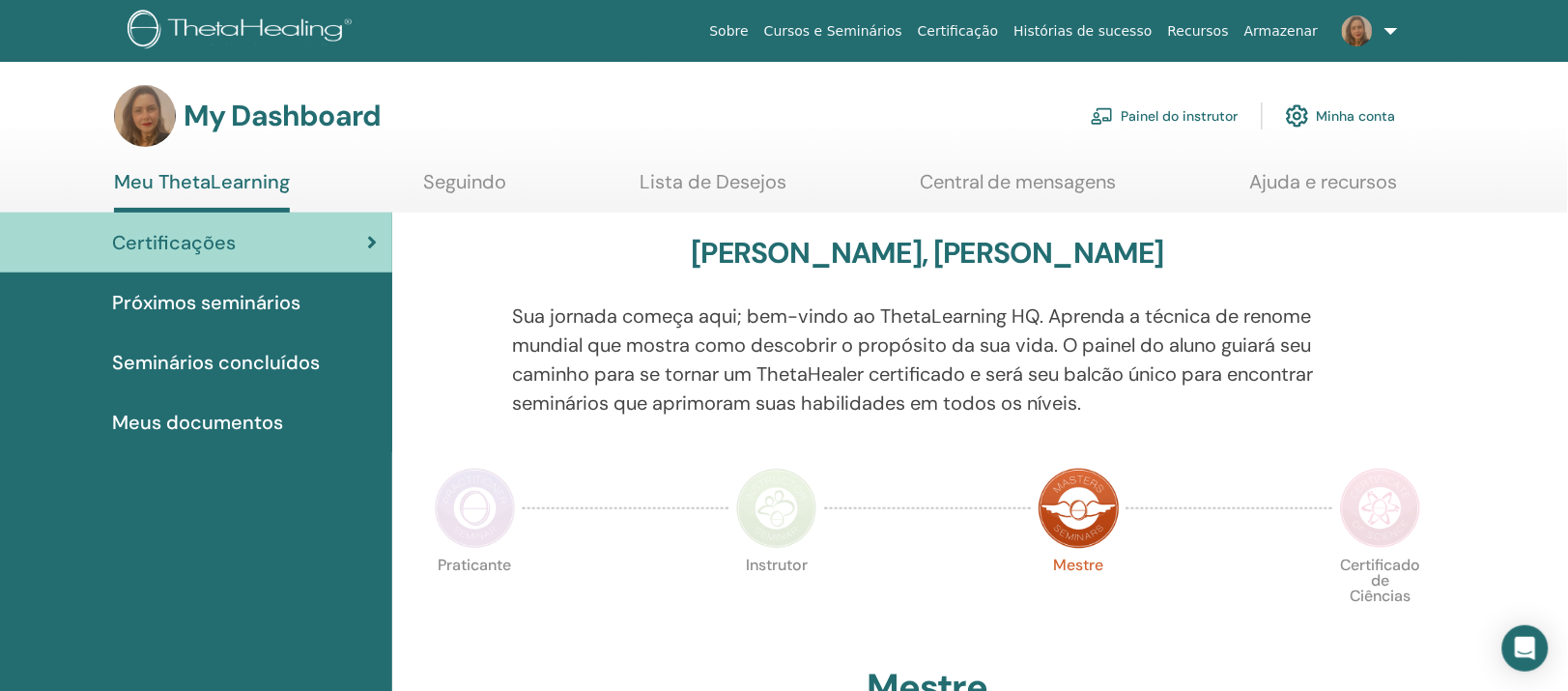
click at [793, 32] on link "Cursos e Seminários" at bounding box center [834, 31] width 154 height 36
